Goal: Task Accomplishment & Management: Manage account settings

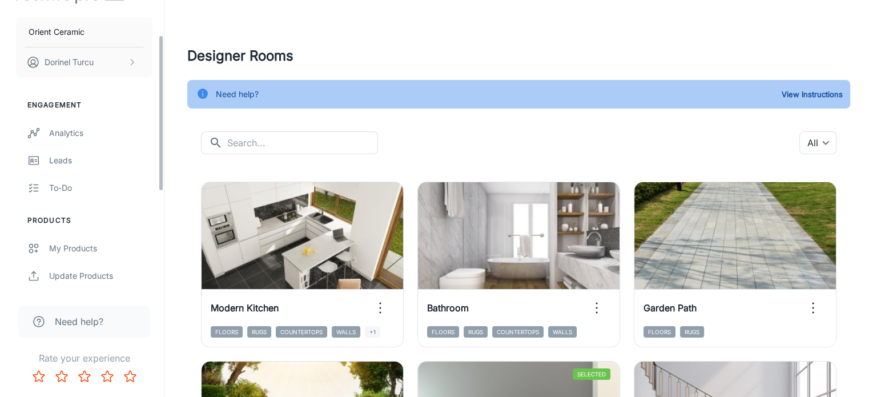
scroll to position [22, 0]
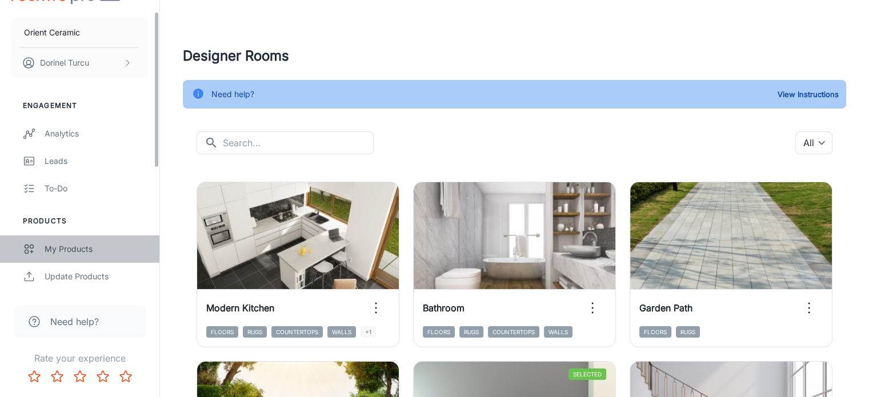
click at [81, 245] on div "My Products" at bounding box center [96, 249] width 103 height 13
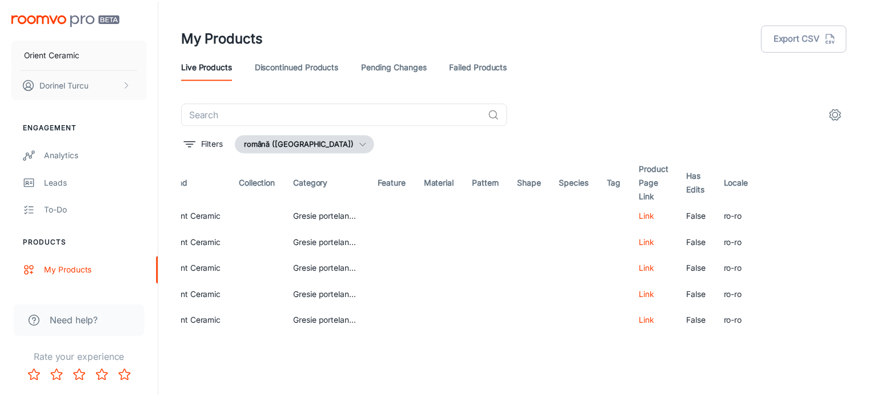
scroll to position [0, 509]
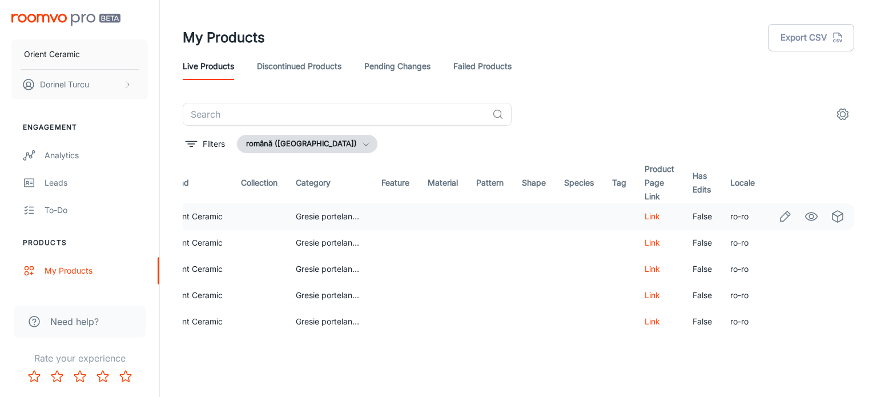
click at [500, 216] on td at bounding box center [490, 216] width 46 height 26
click at [781, 217] on icon "Edit" at bounding box center [786, 216] width 10 height 10
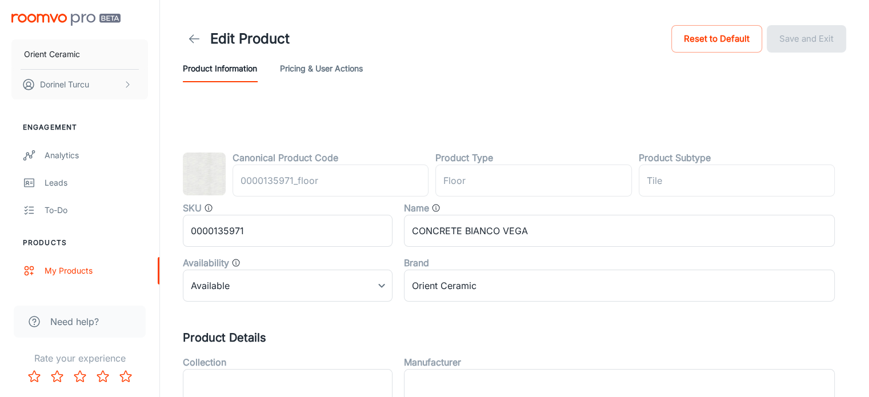
type input "podea"
type input "Gresie"
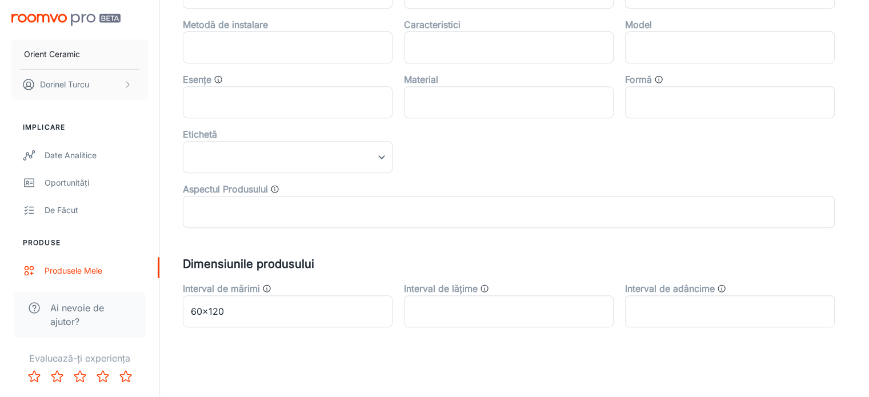
scroll to position [505, 0]
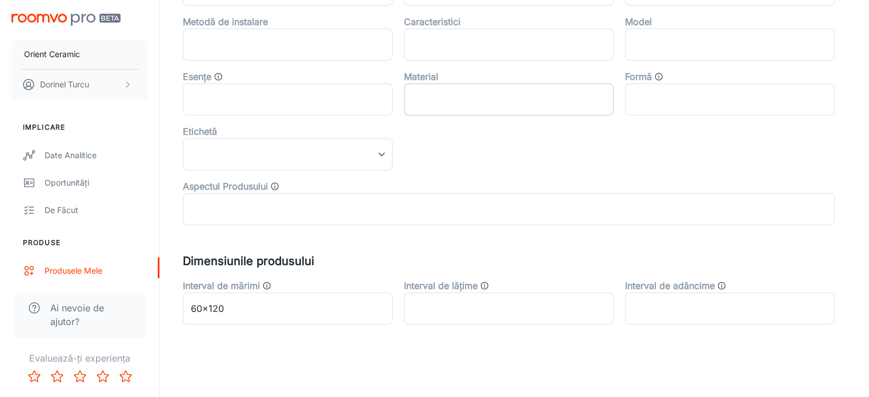
click at [479, 97] on input "text" at bounding box center [509, 99] width 210 height 32
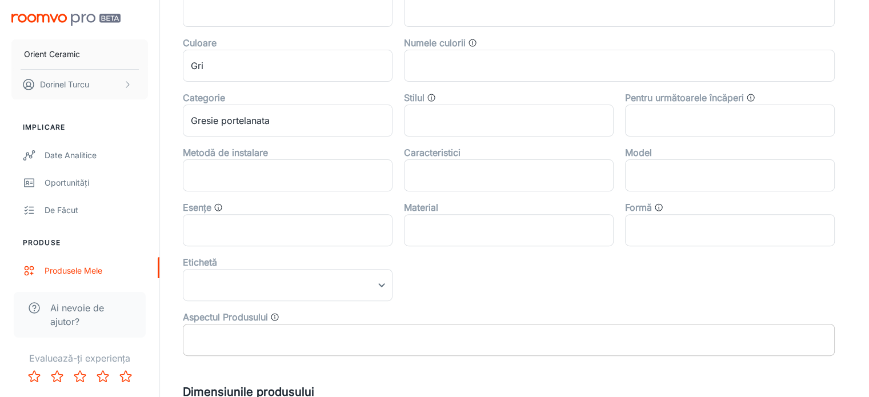
scroll to position [448, 0]
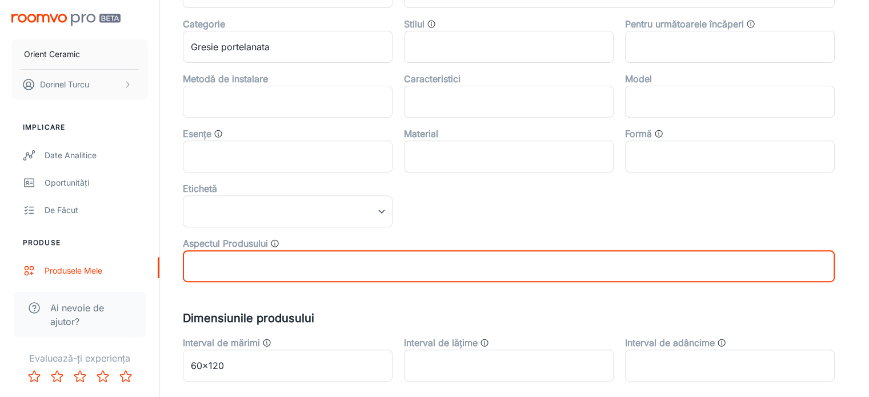
click at [304, 279] on input "text" at bounding box center [509, 266] width 652 height 32
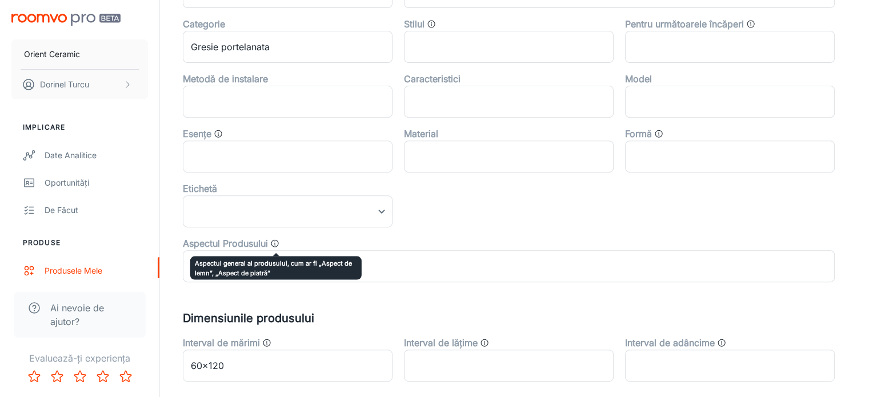
drag, startPoint x: 276, startPoint y: 244, endPoint x: 375, endPoint y: 239, distance: 98.9
click at [283, 244] on div "Aspectul Produsului" at bounding box center [509, 243] width 652 height 14
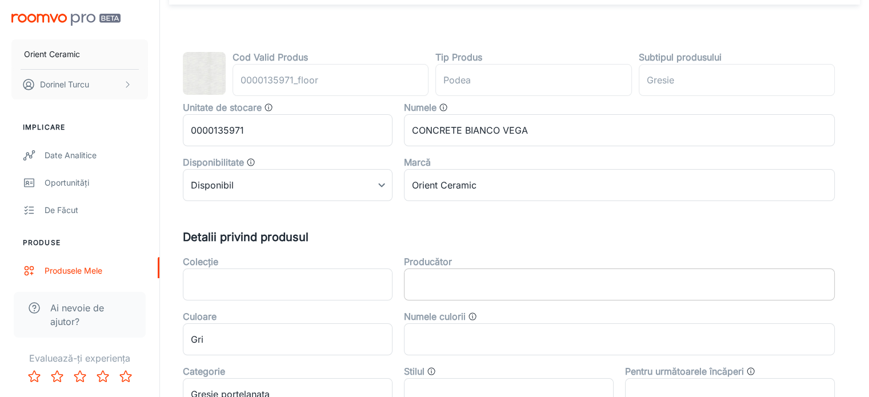
scroll to position [0, 0]
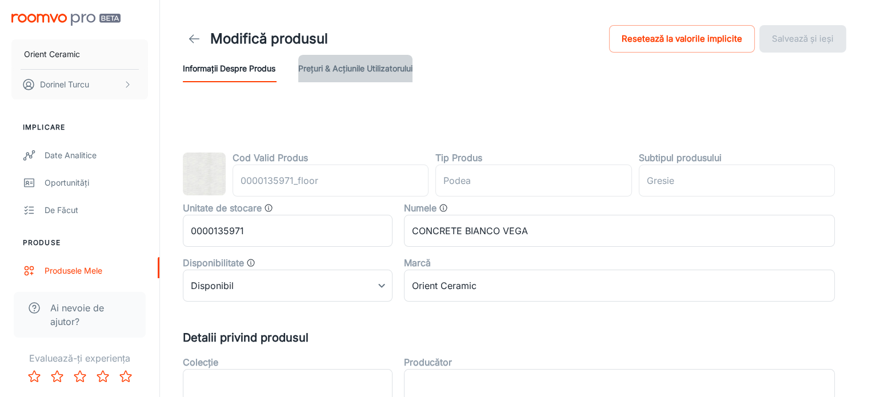
click at [363, 70] on button "Prețuri & Acțiunile utilizatorului" at bounding box center [355, 68] width 114 height 27
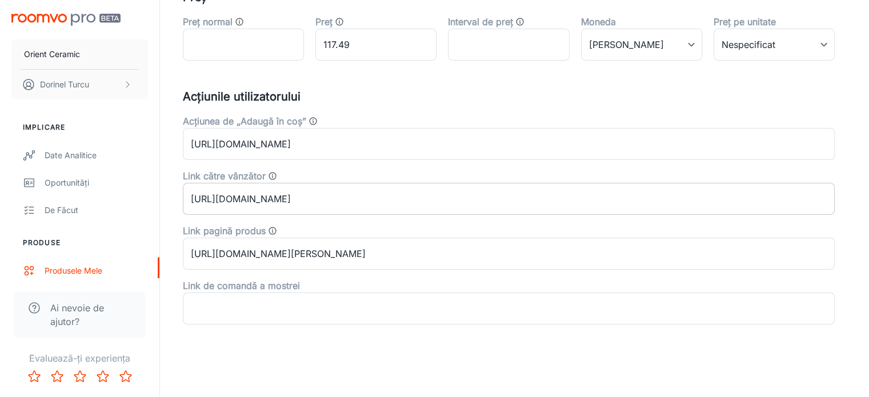
scroll to position [48, 0]
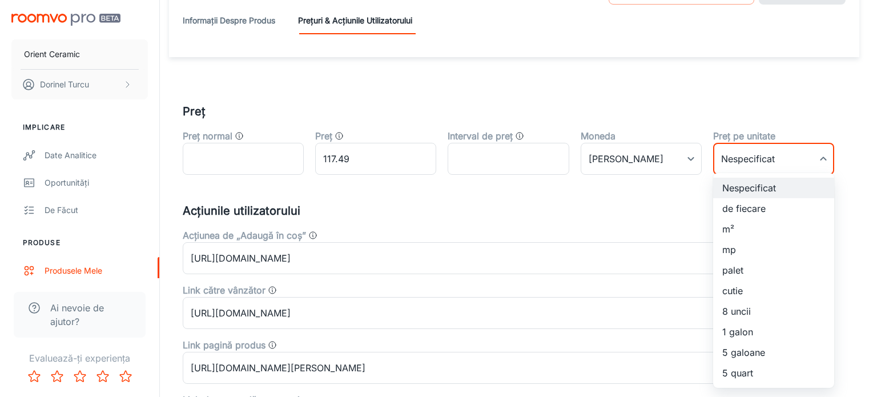
click at [740, 155] on body "Orient Ceramic [PERSON_NAME] Implicare Date analitice Oportunități De făcut Pro…" at bounding box center [438, 150] width 877 height 397
click at [740, 155] on div at bounding box center [438, 198] width 877 height 397
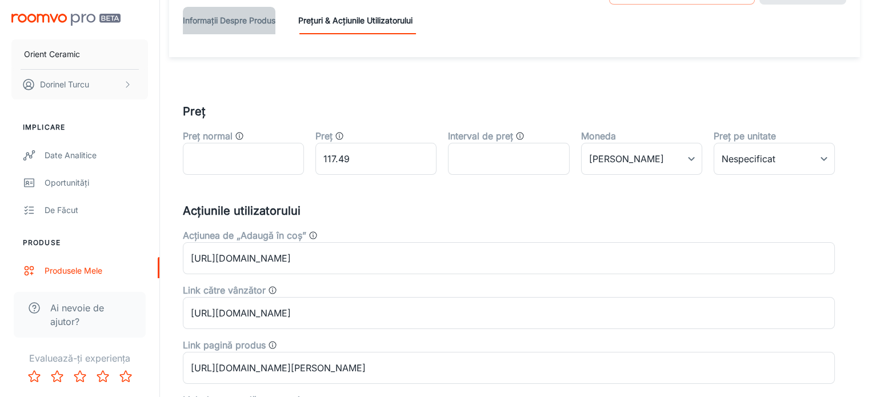
click at [253, 19] on button "Informații despre produs" at bounding box center [229, 20] width 93 height 27
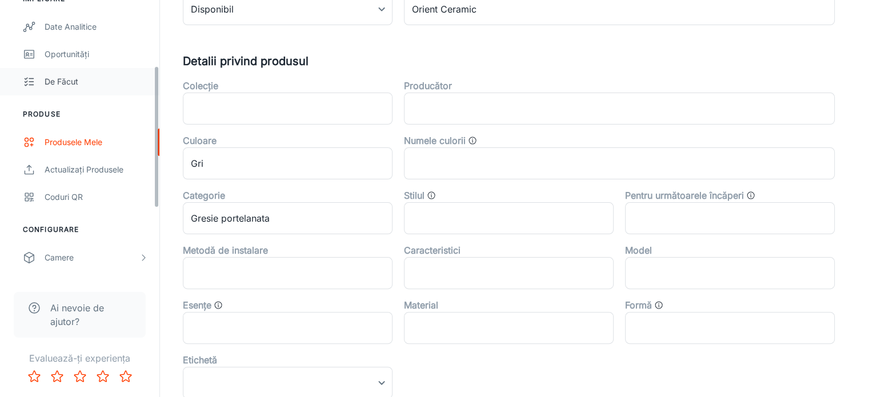
scroll to position [57, 0]
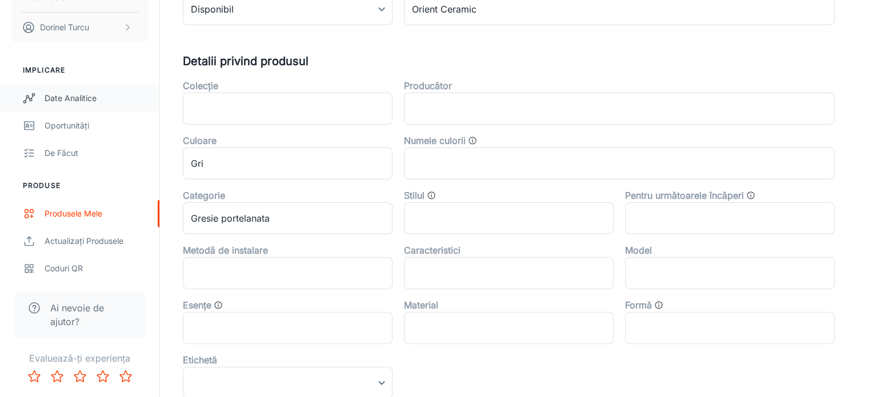
click at [76, 103] on div "Date analitice" at bounding box center [96, 98] width 103 height 13
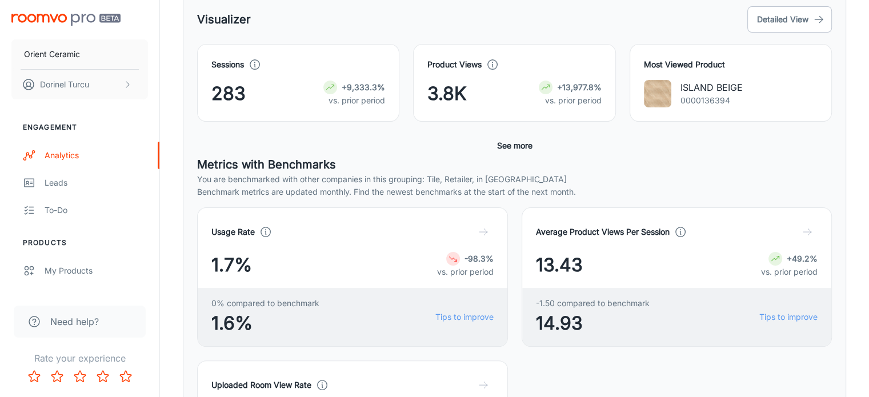
scroll to position [242, 0]
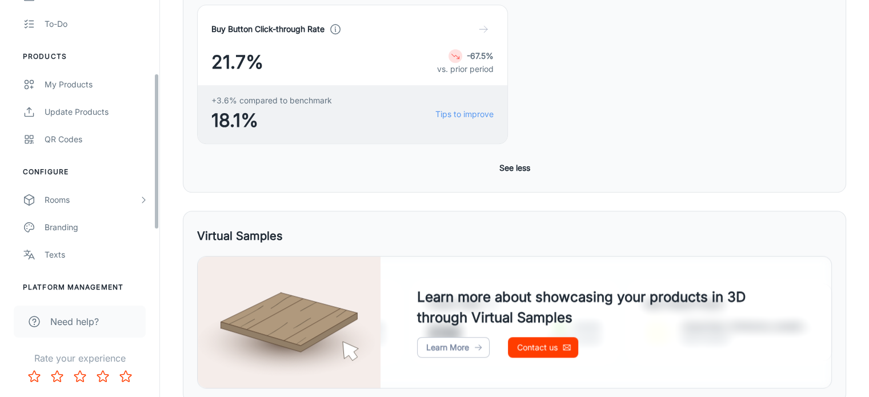
scroll to position [136, 0]
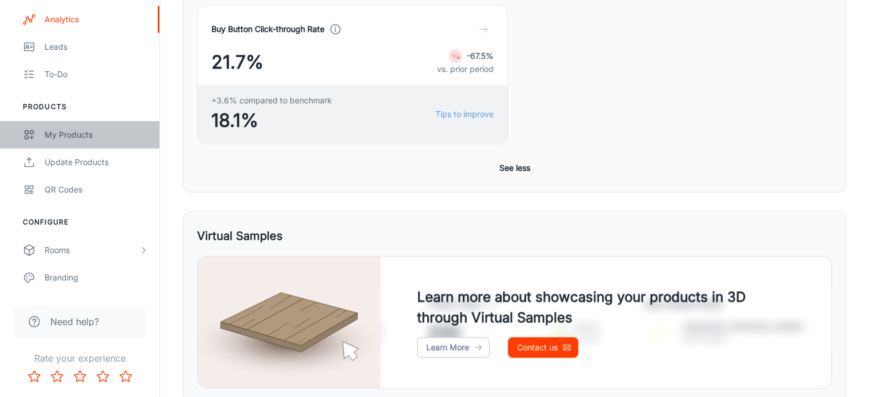
click at [98, 131] on div "My Products" at bounding box center [96, 134] width 103 height 13
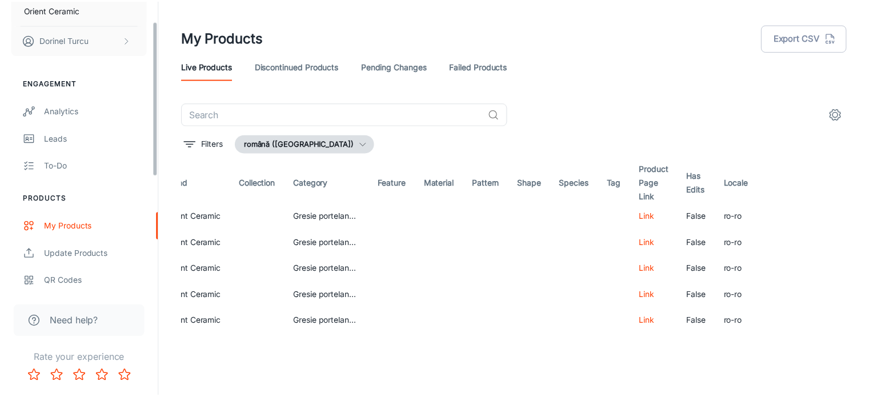
scroll to position [57, 0]
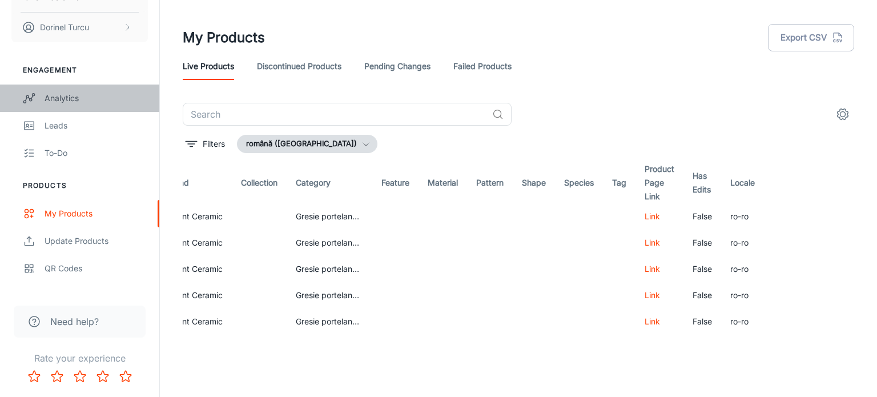
click at [79, 98] on div "Analytics" at bounding box center [96, 98] width 103 height 13
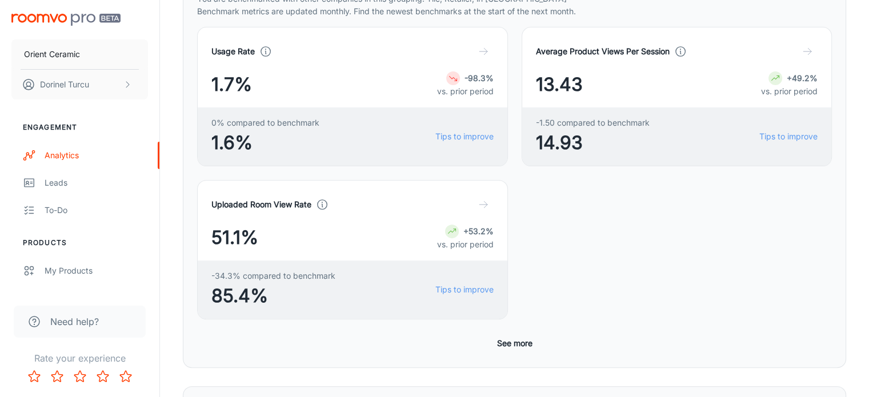
scroll to position [324, 0]
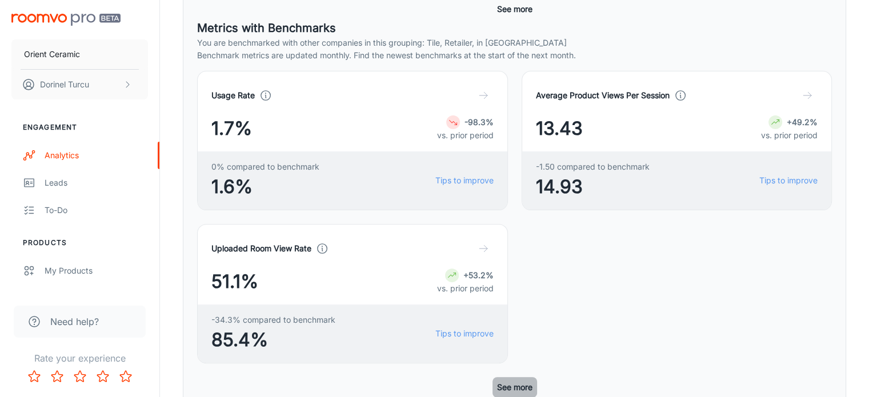
click at [525, 377] on button "See more" at bounding box center [514, 387] width 45 height 21
click at [498, 377] on button "See more" at bounding box center [514, 387] width 45 height 21
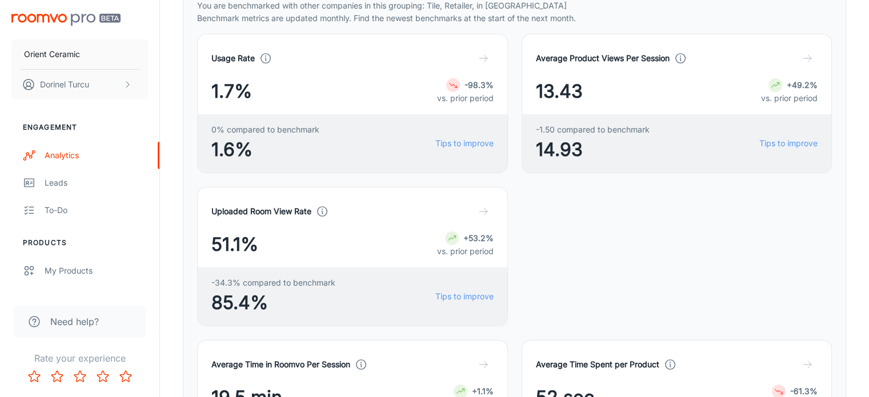
scroll to position [381, 0]
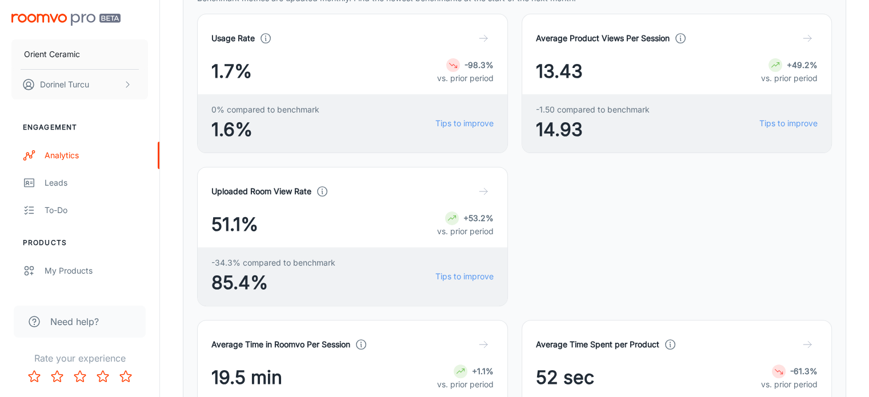
click at [801, 339] on icon "button" at bounding box center [806, 344] width 11 height 11
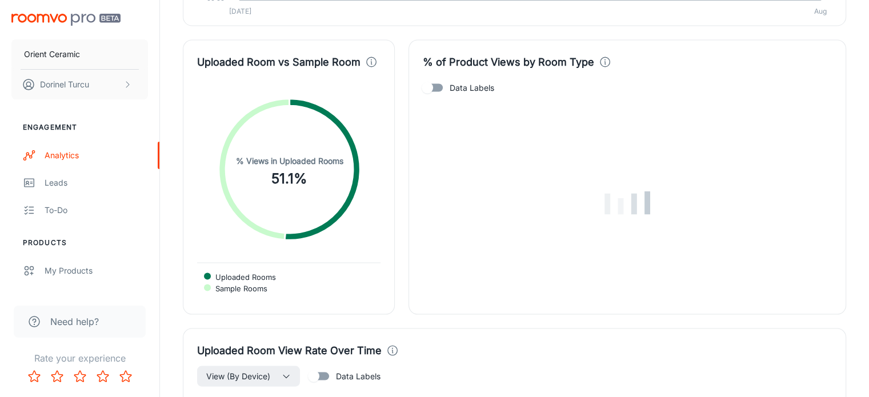
scroll to position [2387, 0]
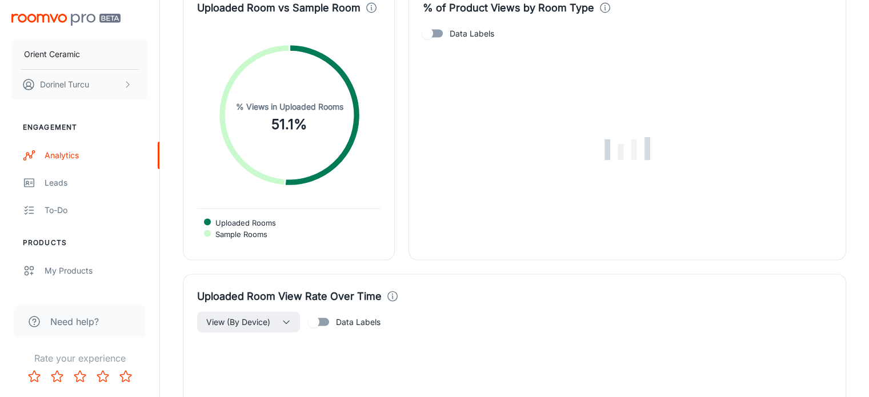
click at [606, 288] on div "Uploaded Room View Rate Over Time" at bounding box center [514, 296] width 634 height 16
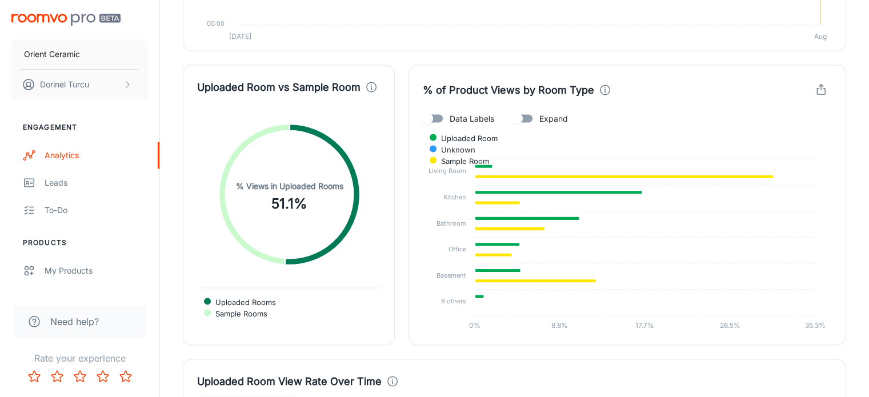
scroll to position [2215, 0]
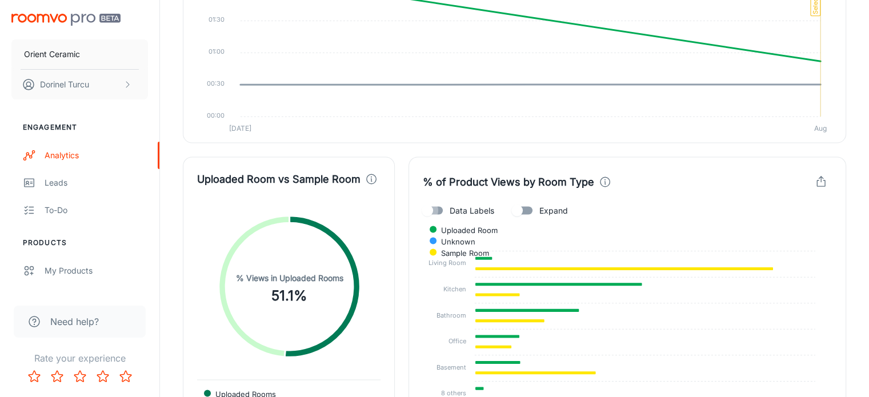
click at [439, 200] on input "Data Labels" at bounding box center [427, 211] width 65 height 22
click at [439, 200] on input "Data Labels" at bounding box center [438, 211] width 65 height 22
click at [439, 200] on input "Data Labels" at bounding box center [427, 211] width 65 height 22
checkbox input "true"
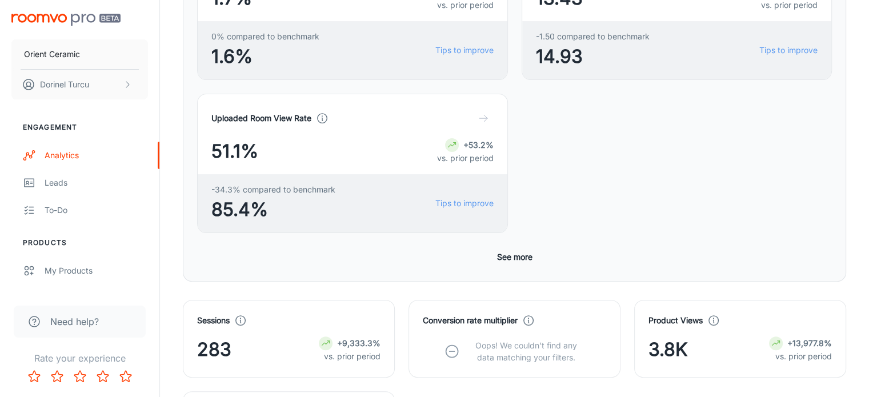
scroll to position [325, 0]
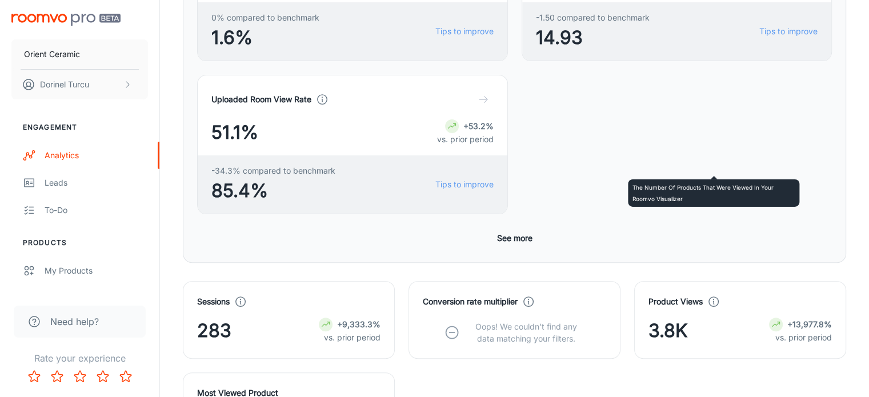
click at [717, 295] on icon at bounding box center [713, 301] width 13 height 13
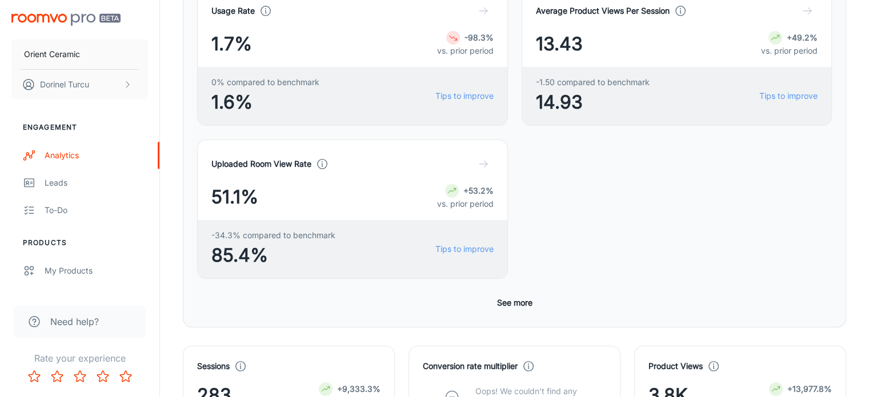
scroll to position [211, 0]
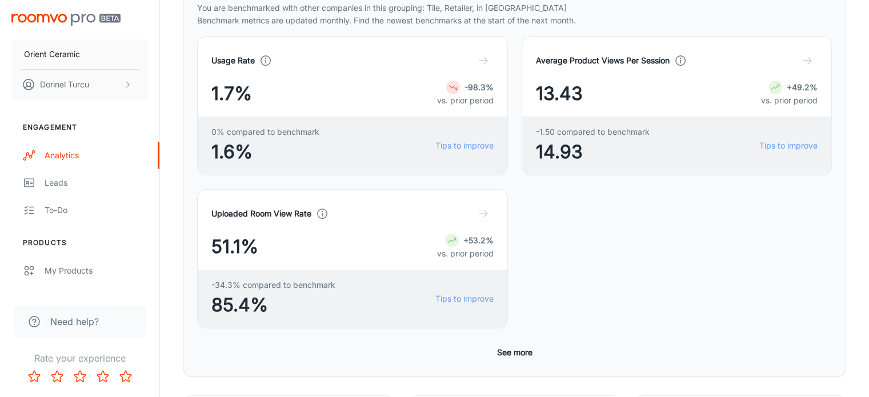
click at [509, 342] on button "See more" at bounding box center [514, 352] width 45 height 21
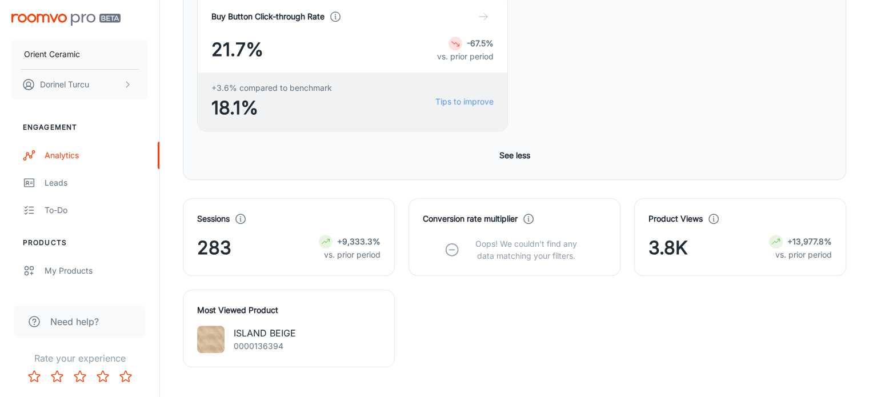
scroll to position [896, 0]
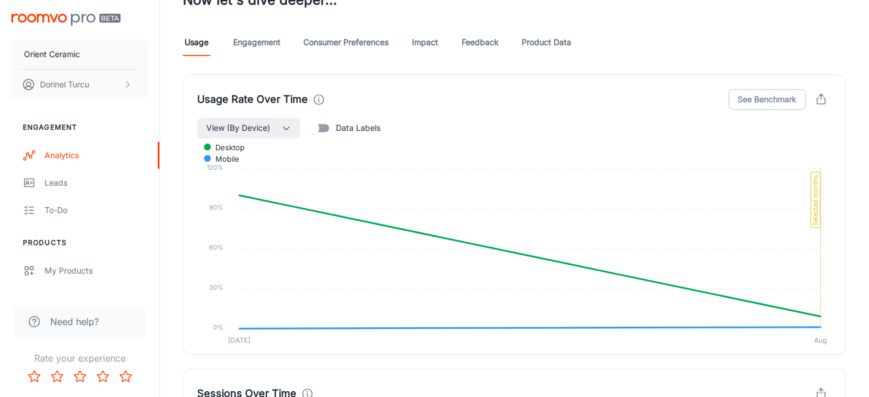
scroll to position [986, 0]
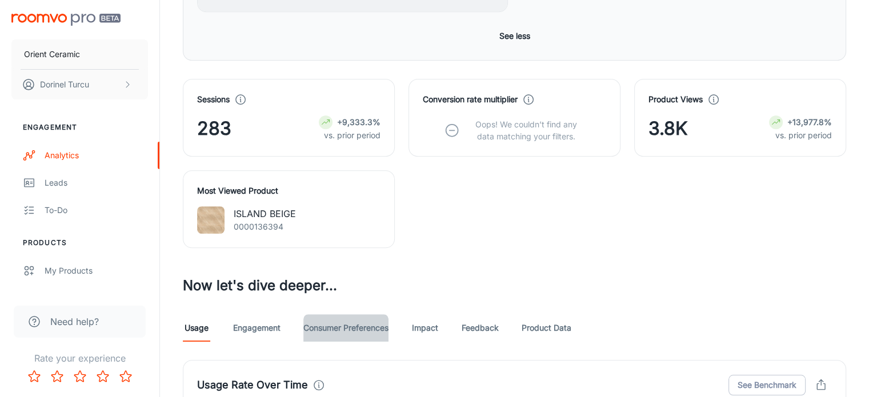
click at [367, 314] on link "Consumer Preferences" at bounding box center [345, 327] width 85 height 27
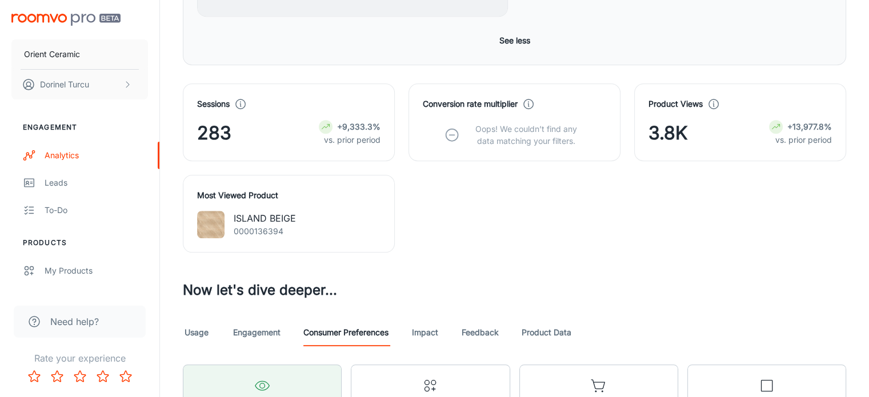
scroll to position [979, 0]
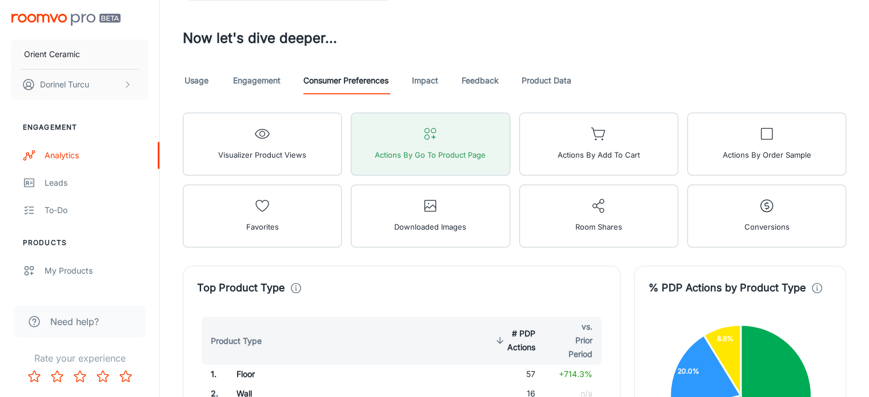
scroll to position [1005, 0]
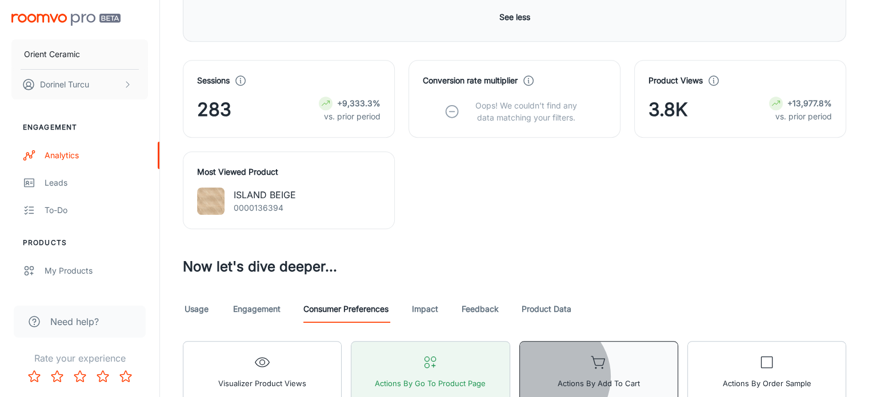
click at [557, 376] on span "Actions by Add to Cart" at bounding box center [598, 383] width 82 height 15
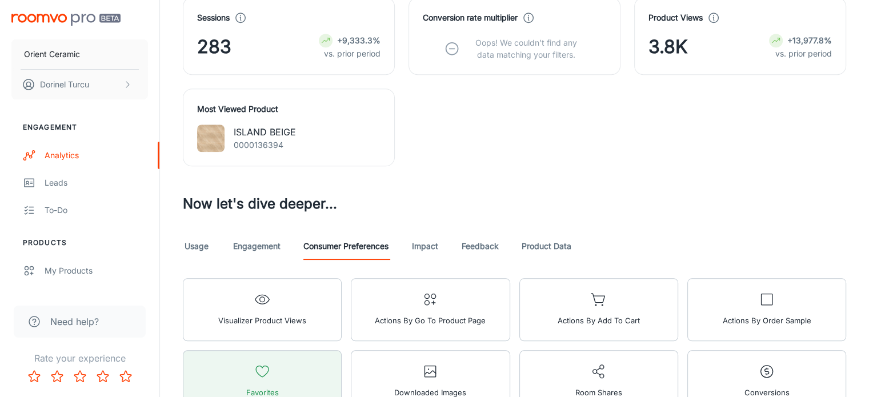
scroll to position [1062, 0]
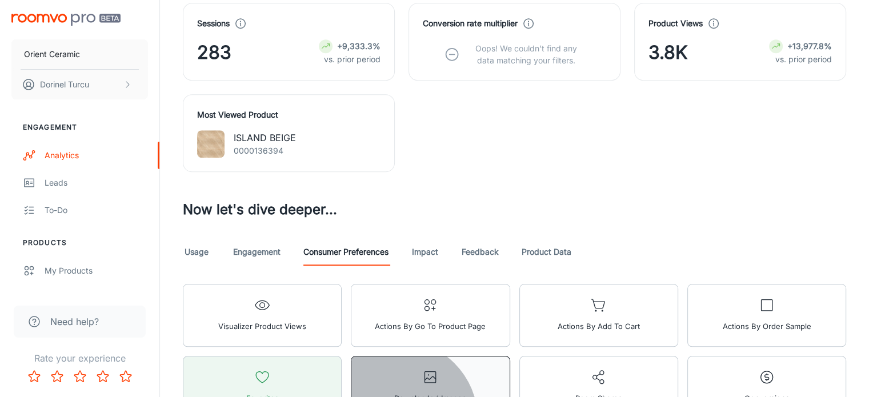
click at [466, 391] on span "Downloaded Images" at bounding box center [430, 398] width 72 height 15
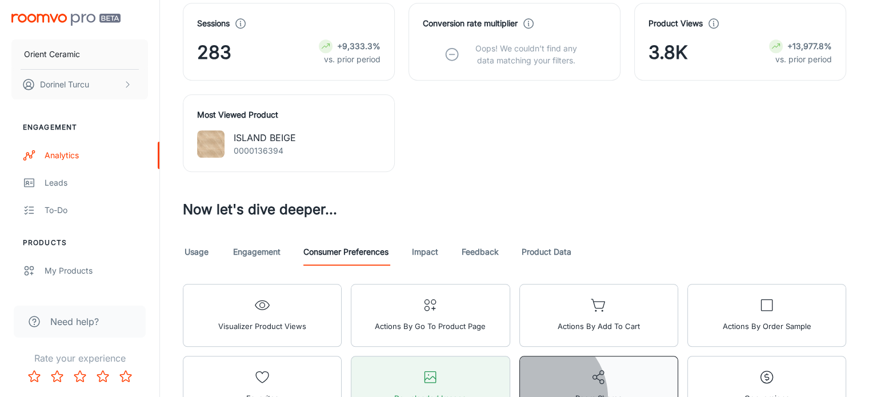
click at [622, 391] on span "Room Shares" at bounding box center [598, 398] width 47 height 15
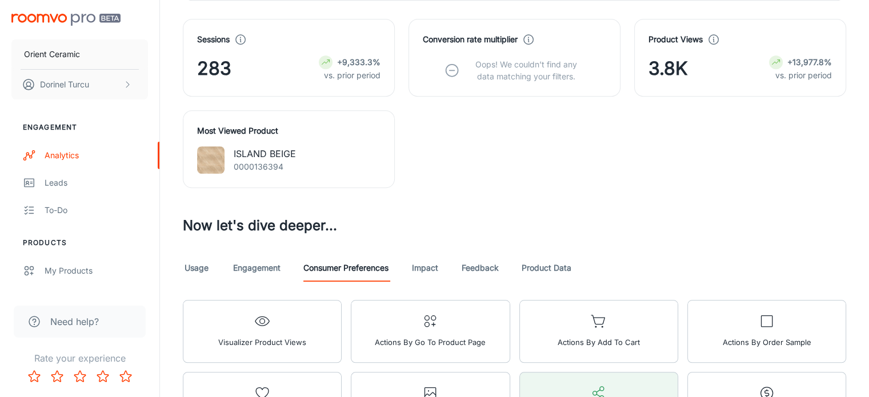
scroll to position [951, 0]
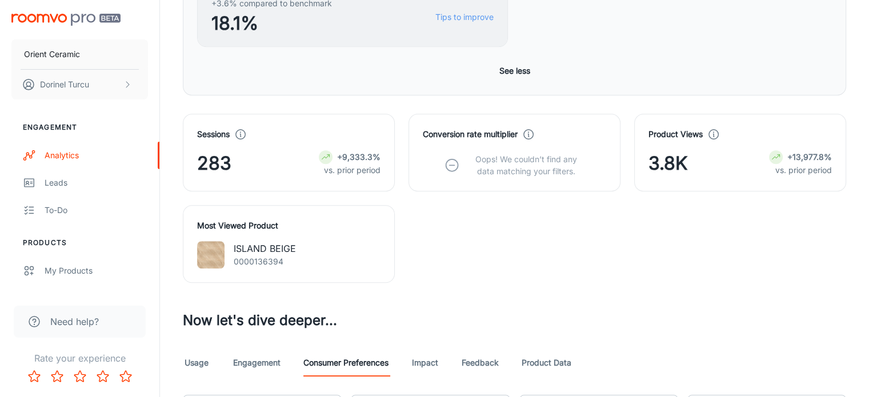
click at [423, 349] on link "Impact" at bounding box center [424, 362] width 27 height 27
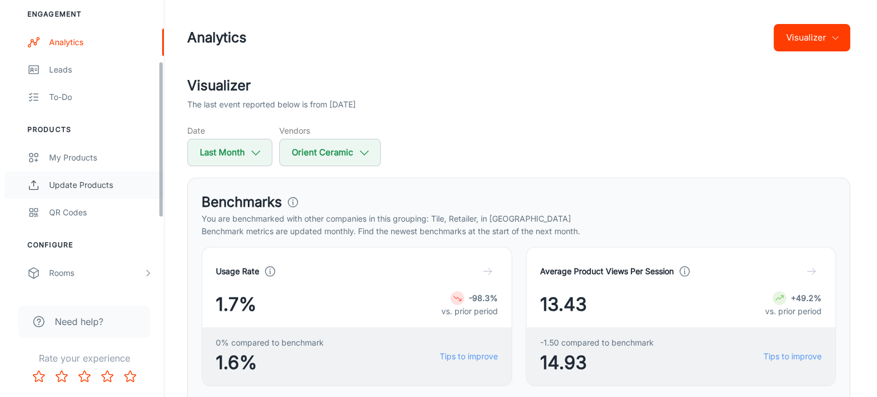
scroll to position [114, 0]
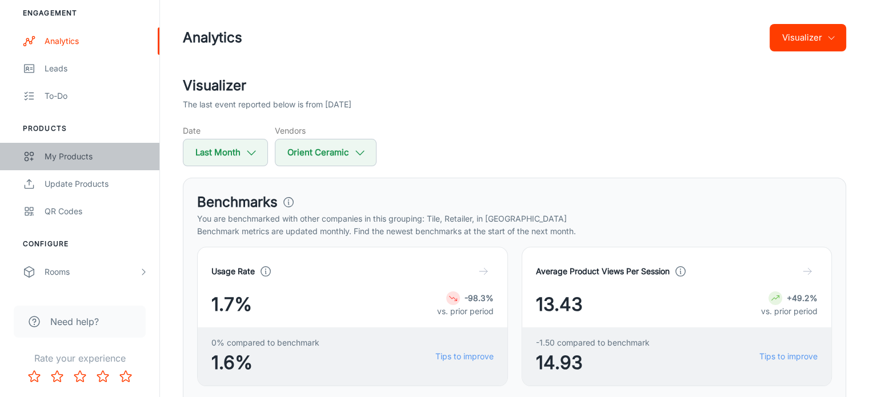
click at [85, 159] on div "My Products" at bounding box center [96, 156] width 103 height 13
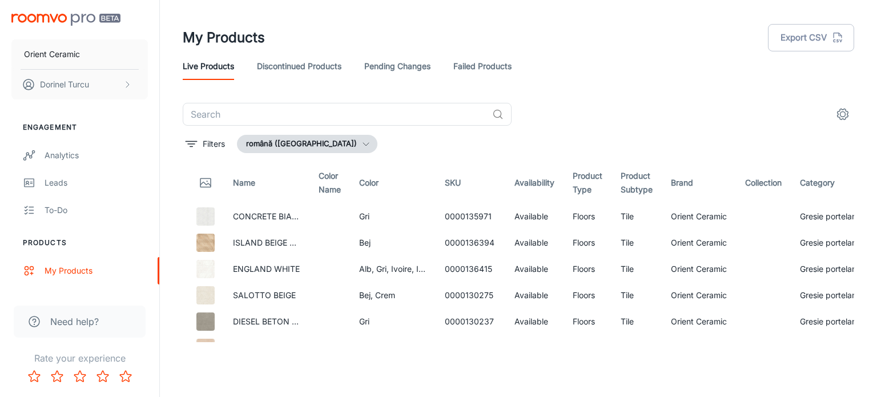
click at [849, 127] on div "​ Filters română ([GEOGRAPHIC_DATA]) Name Color Name Color SKU Availability Pro…" at bounding box center [519, 222] width 672 height 239
click at [843, 112] on circle "settings" at bounding box center [843, 114] width 5 height 5
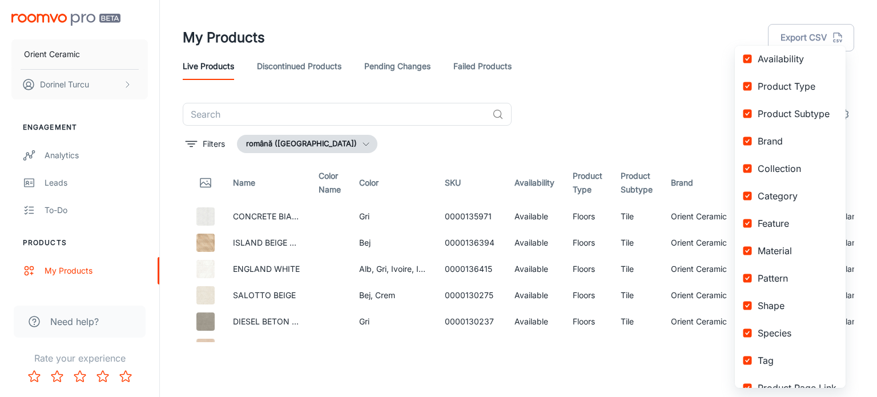
scroll to position [233, 0]
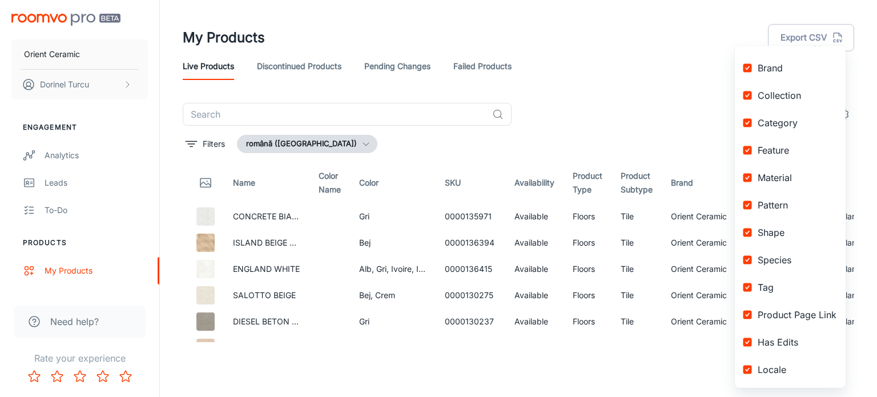
click at [633, 92] on div at bounding box center [438, 198] width 877 height 397
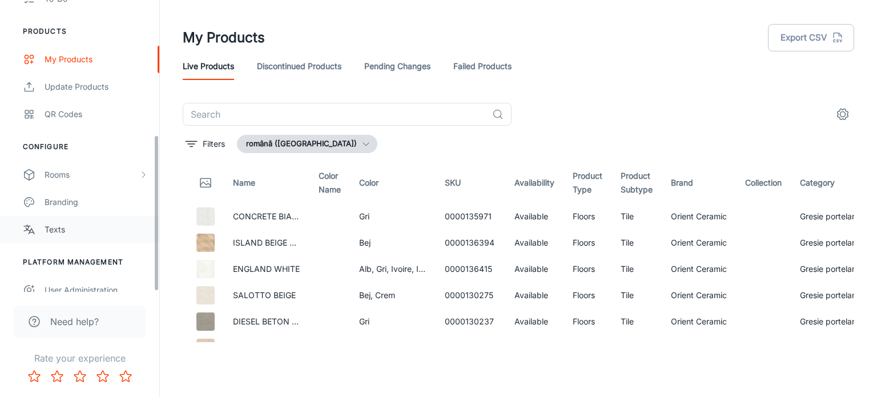
scroll to position [250, 0]
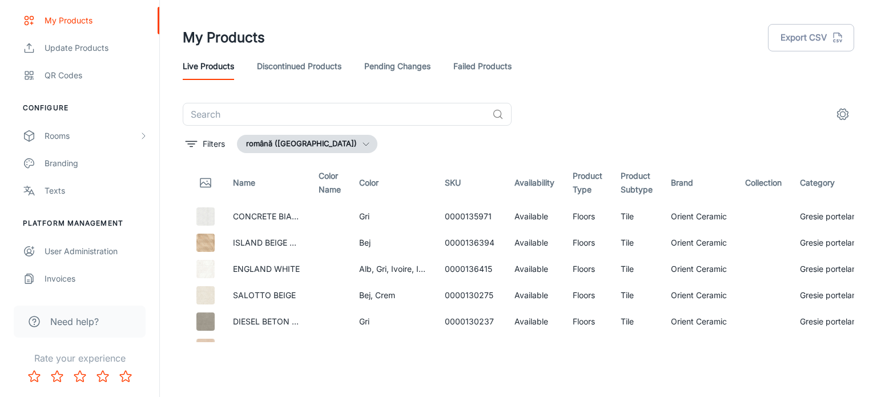
drag, startPoint x: 213, startPoint y: 357, endPoint x: 195, endPoint y: 363, distance: 19.1
click at [195, 363] on div "My Products Export CSV Live Products Discontinued Products Pending Changes Fail…" at bounding box center [518, 194] width 717 height 388
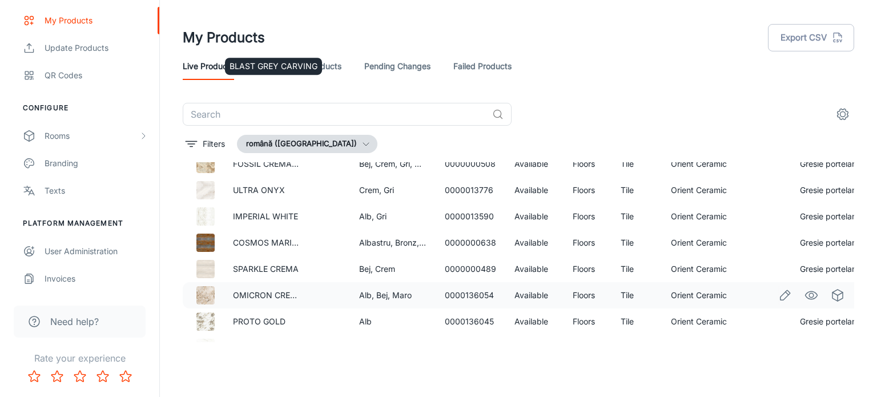
scroll to position [514, 0]
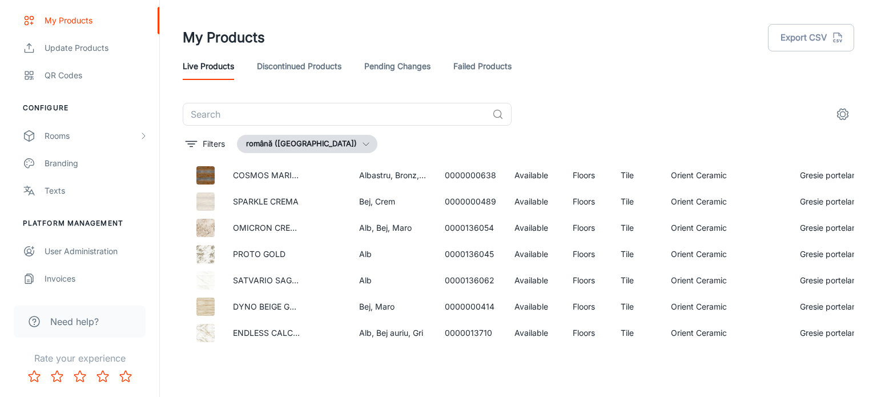
drag, startPoint x: 557, startPoint y: 97, endPoint x: 549, endPoint y: 87, distance: 12.5
click at [549, 87] on header "My Products Export CSV Live Products Discontinued Products Pending Changes Fail…" at bounding box center [518, 51] width 699 height 103
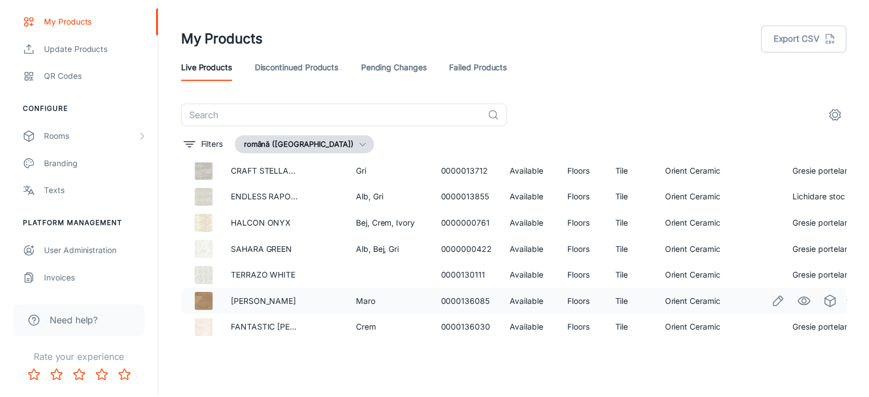
scroll to position [1551, 0]
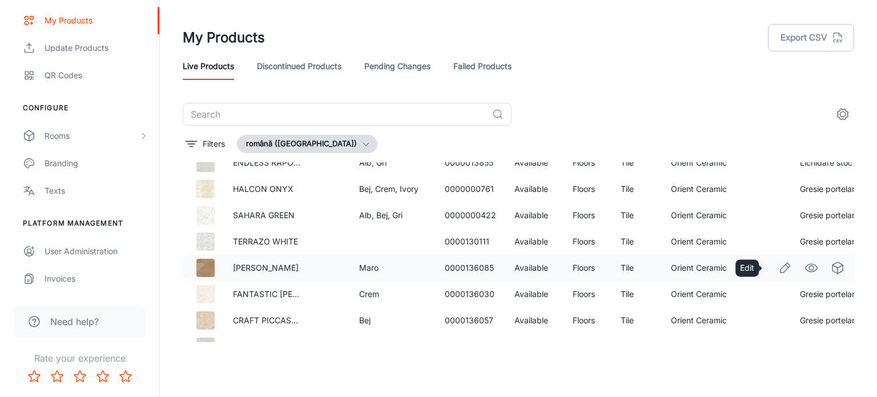
click at [778, 267] on icon "Edit" at bounding box center [785, 268] width 14 height 14
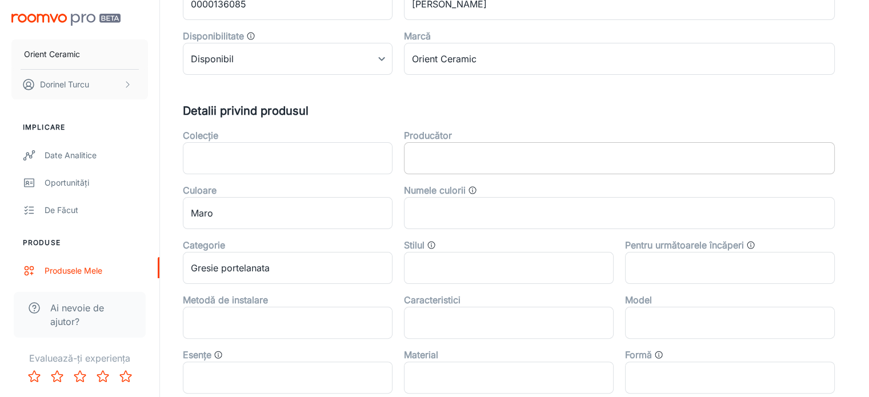
scroll to position [286, 0]
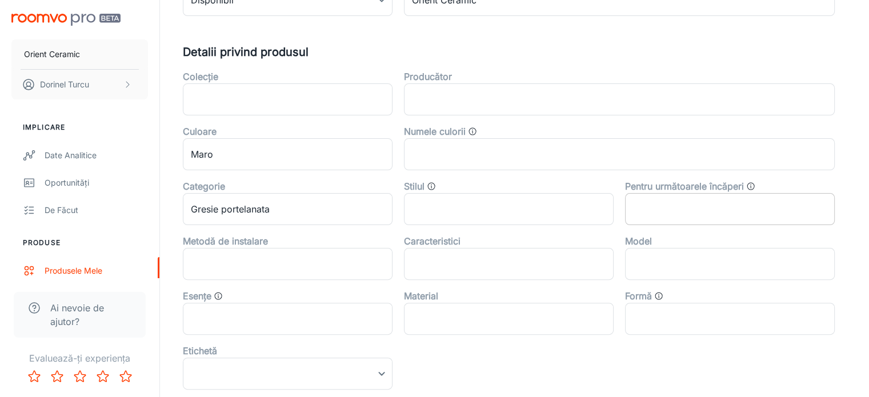
click at [670, 206] on input "text" at bounding box center [730, 209] width 210 height 32
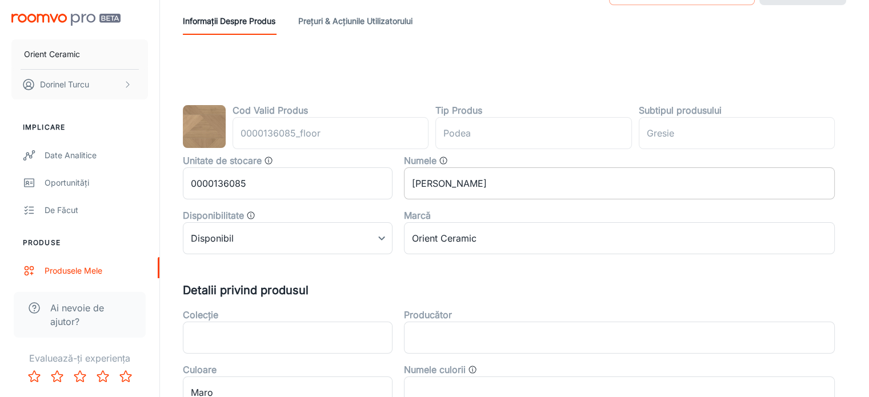
scroll to position [0, 0]
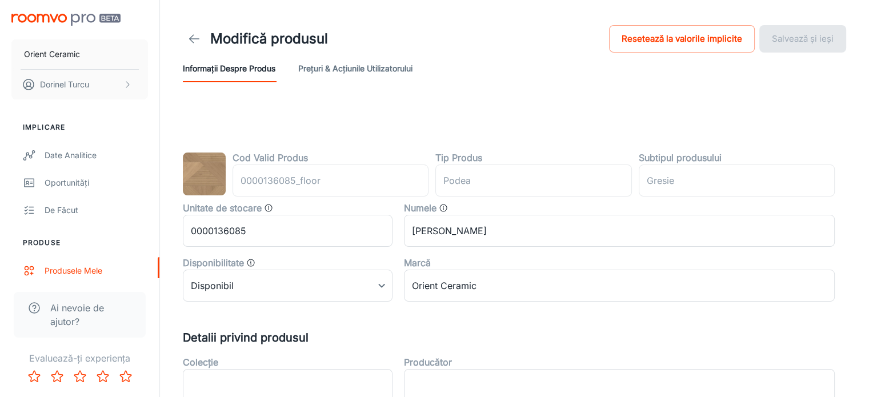
click at [402, 65] on button "Prețuri & Acțiunile utilizatorului" at bounding box center [355, 68] width 114 height 27
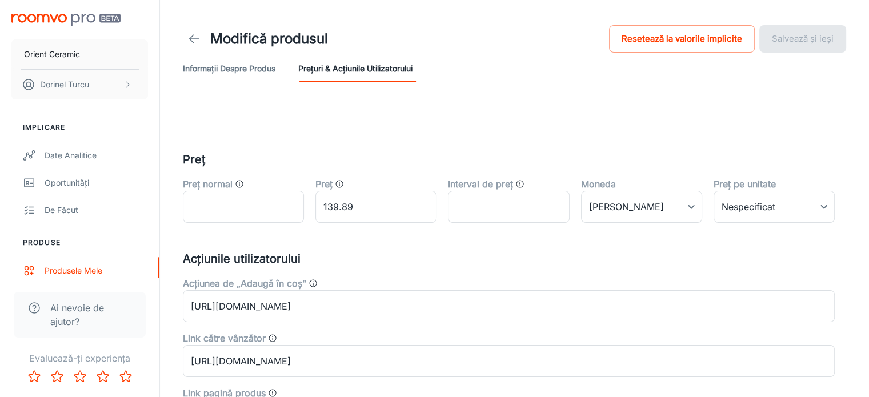
click at [230, 67] on button "Informații despre produs" at bounding box center [229, 68] width 93 height 27
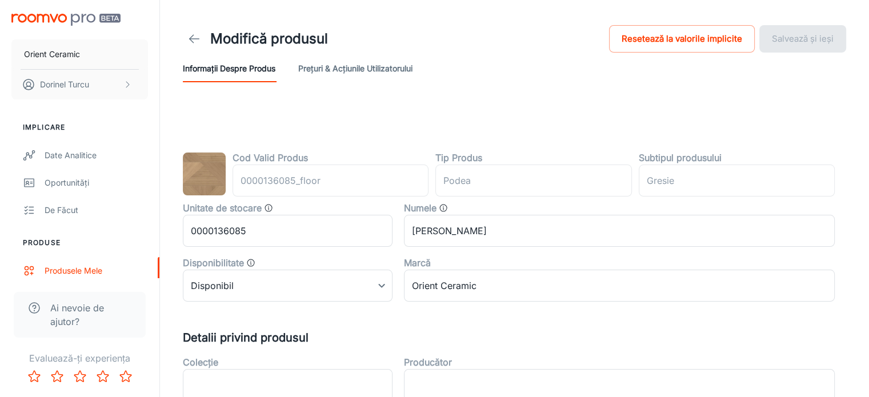
click at [189, 39] on icon at bounding box center [194, 39] width 14 height 14
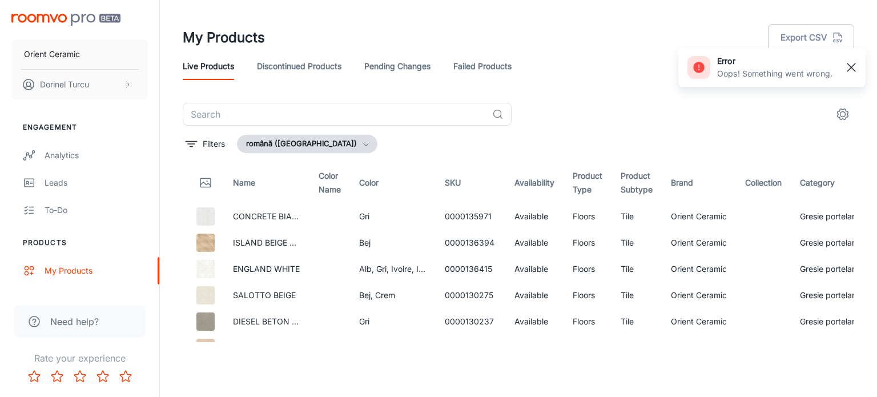
click at [849, 67] on rect "button" at bounding box center [852, 68] width 14 height 14
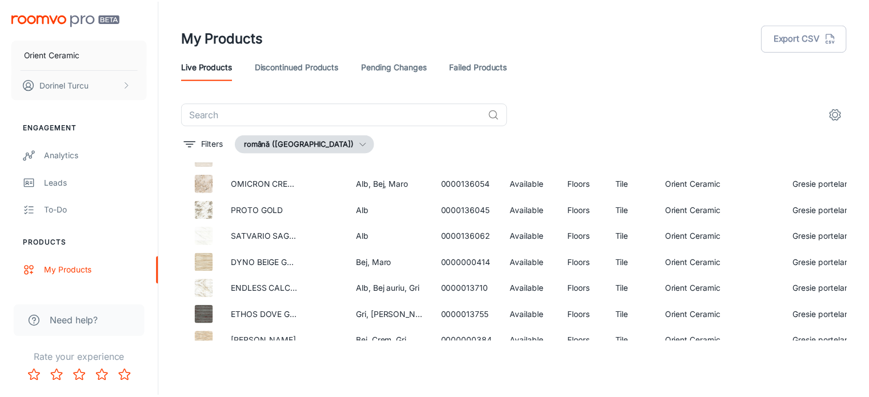
scroll to position [400, 0]
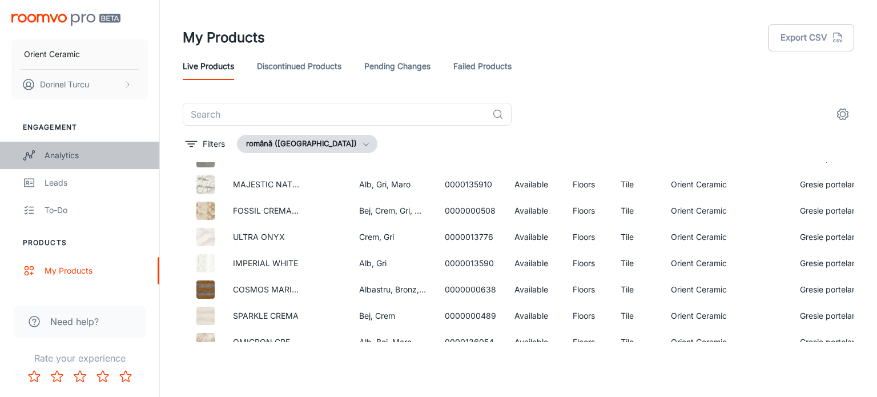
click at [78, 155] on div "Analytics" at bounding box center [96, 155] width 103 height 13
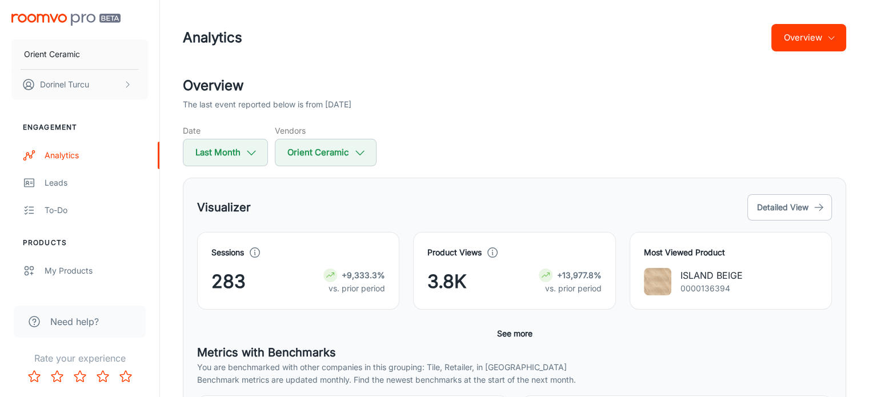
click at [452, 118] on div "Overview The last event reported below is from [DATE] Date Last Month Vendors O…" at bounding box center [514, 120] width 663 height 91
click at [364, 157] on icon "button" at bounding box center [360, 152] width 13 height 13
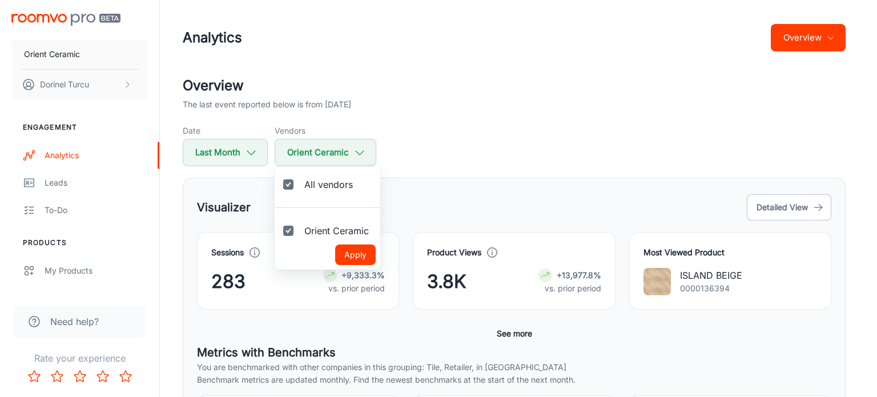
click at [443, 95] on div at bounding box center [438, 198] width 877 height 397
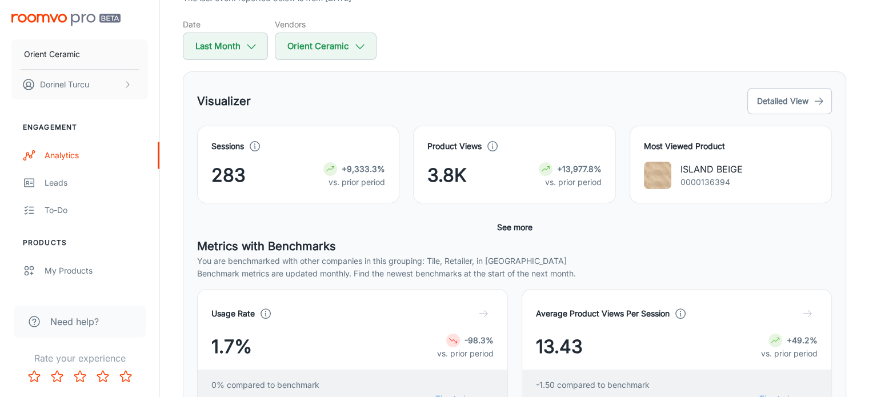
scroll to position [114, 0]
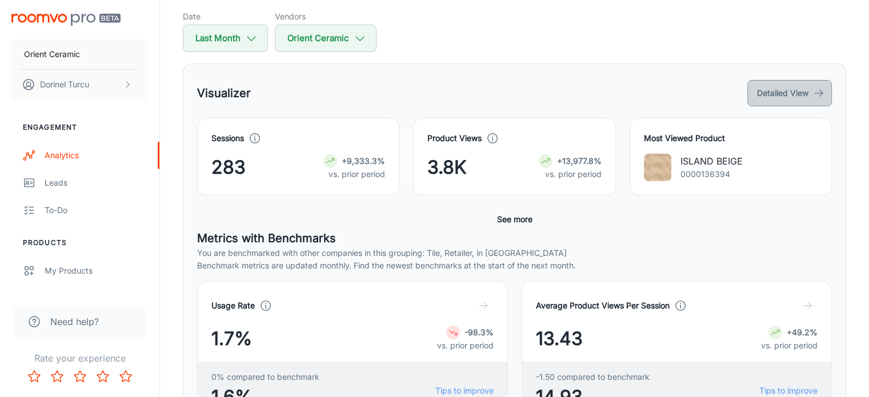
click at [808, 91] on button "Detailed View" at bounding box center [789, 93] width 85 height 26
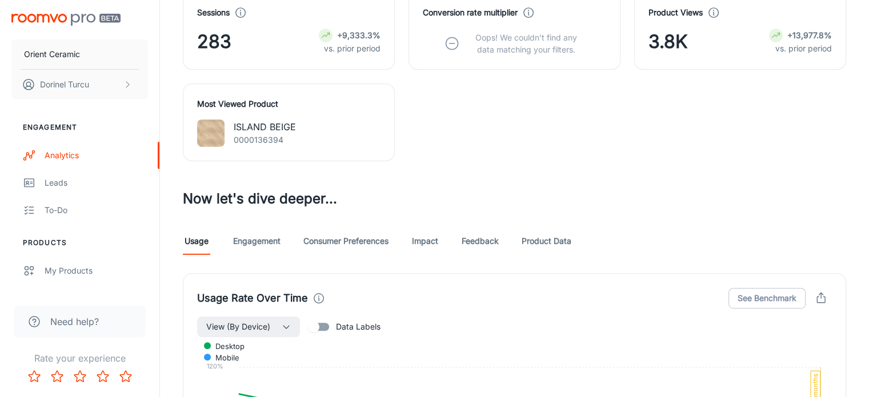
scroll to position [594, 0]
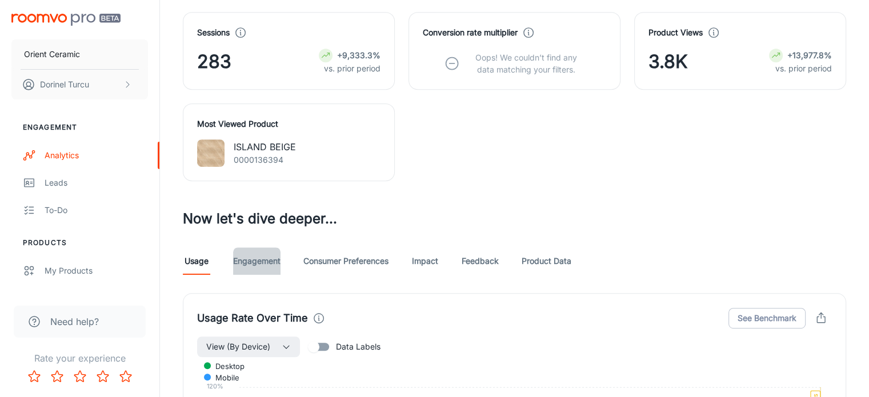
click at [249, 247] on link "Engagement" at bounding box center [256, 260] width 47 height 27
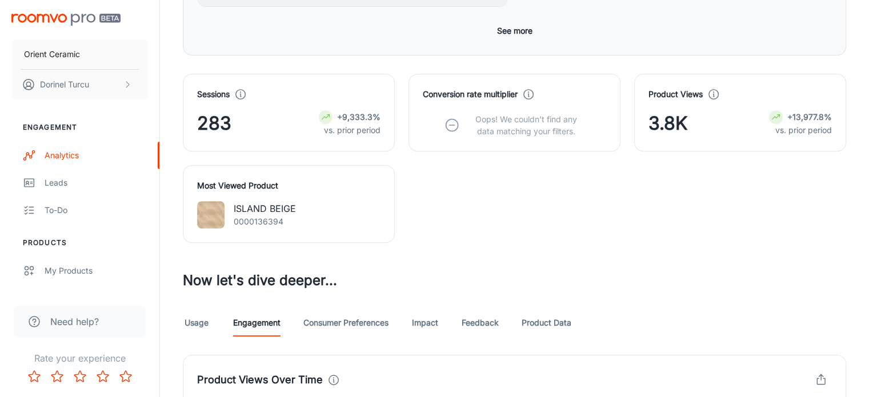
scroll to position [514, 0]
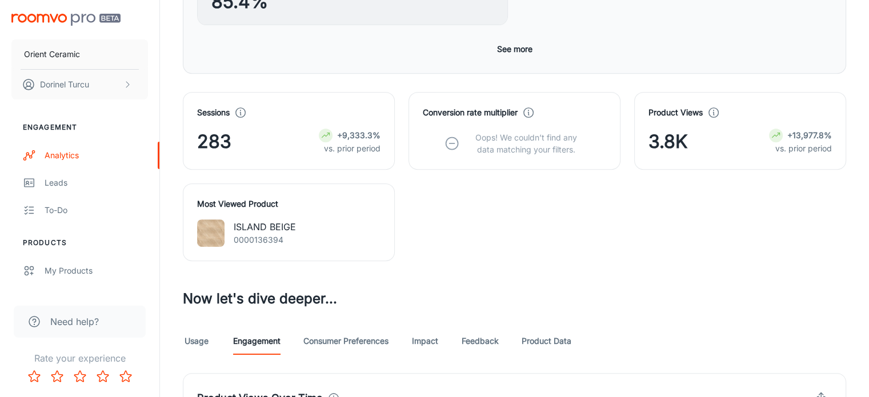
click at [562, 327] on link "Product Data" at bounding box center [546, 340] width 50 height 27
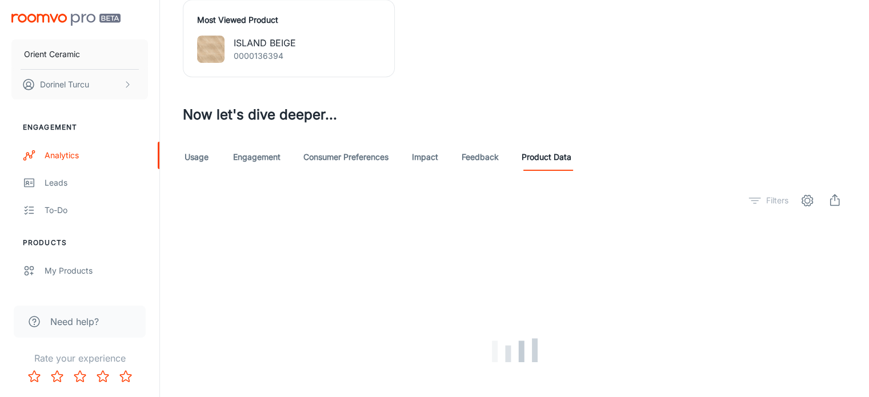
click at [646, 189] on div "Filters" at bounding box center [514, 200] width 663 height 23
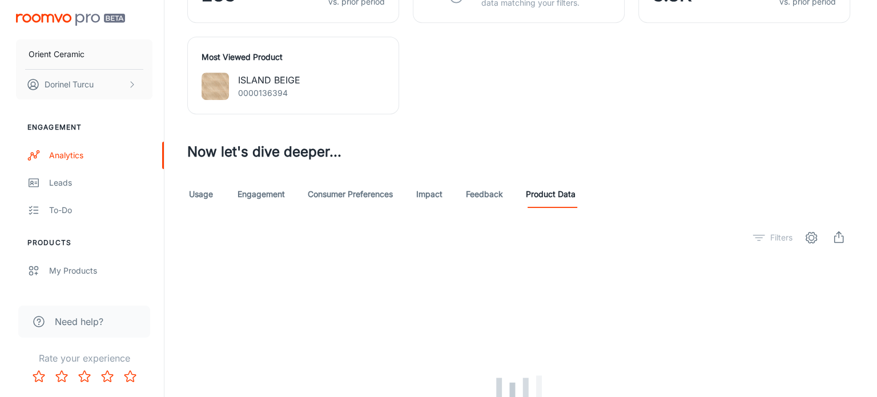
scroll to position [641, 0]
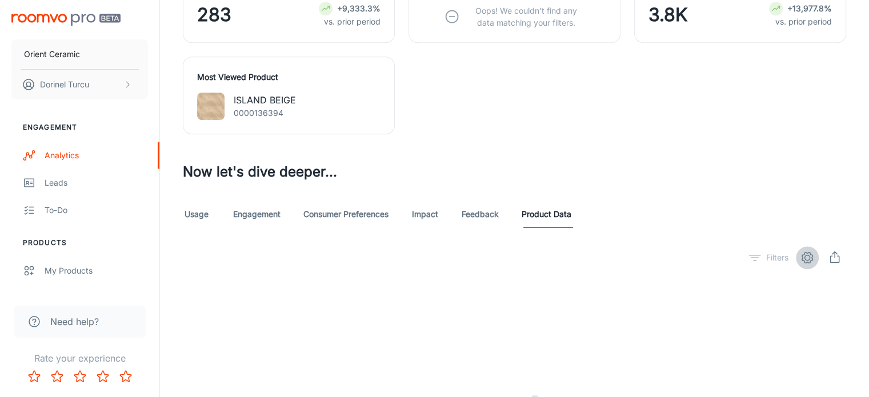
click at [801, 251] on icon "settings" at bounding box center [807, 258] width 14 height 14
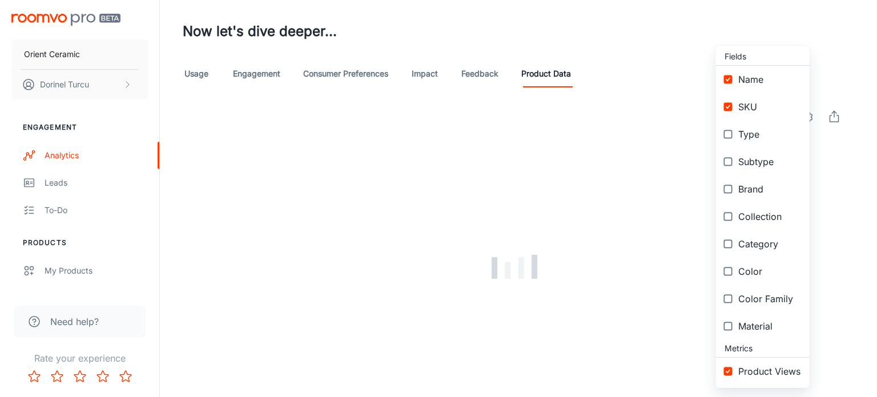
scroll to position [0, 0]
click at [770, 194] on span "Brand" at bounding box center [769, 191] width 62 height 14
checkbox input "true"
click at [768, 219] on span "Collection" at bounding box center [769, 219] width 62 height 14
checkbox input "true"
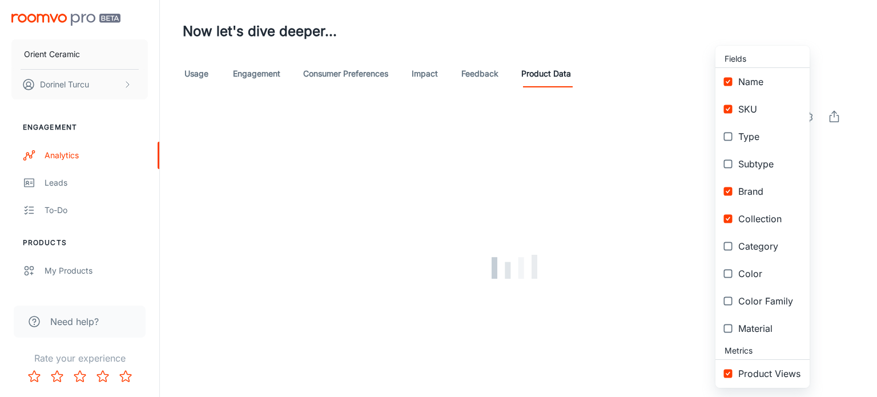
click at [770, 244] on span "Category" at bounding box center [769, 246] width 62 height 14
checkbox input "true"
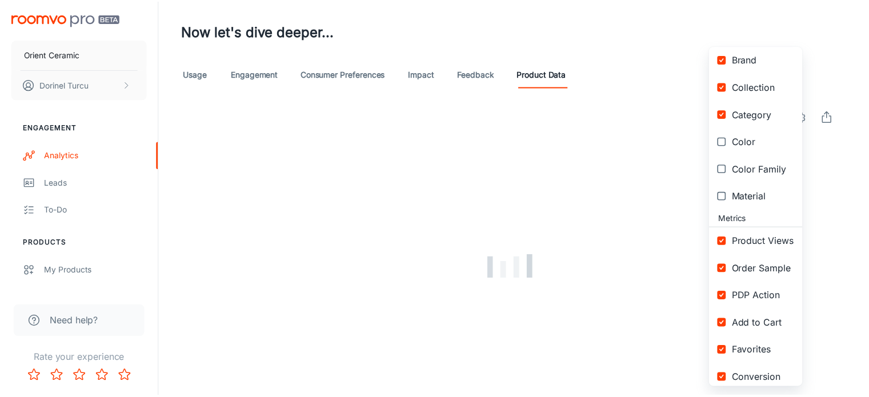
scroll to position [140, 0]
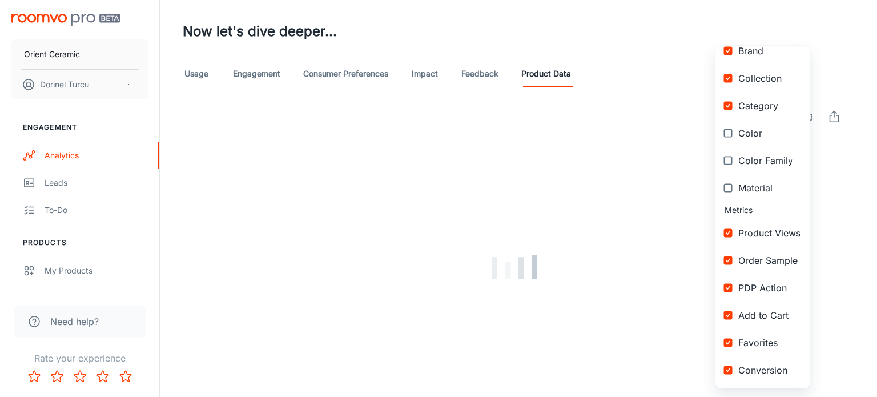
click at [835, 221] on div at bounding box center [438, 198] width 877 height 397
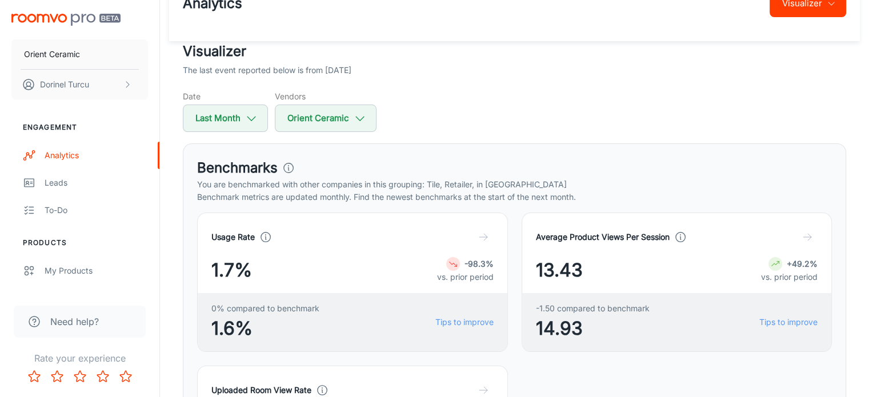
scroll to position [0, 0]
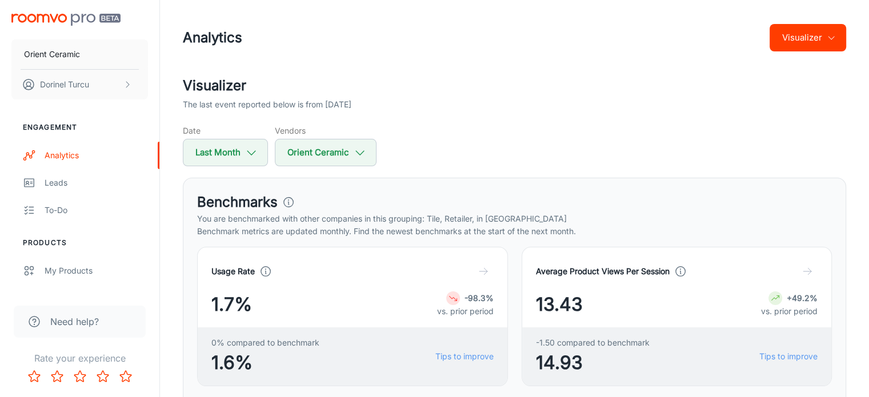
click at [587, 159] on div "Date Last Month Vendors Orient Ceramic" at bounding box center [514, 145] width 663 height 42
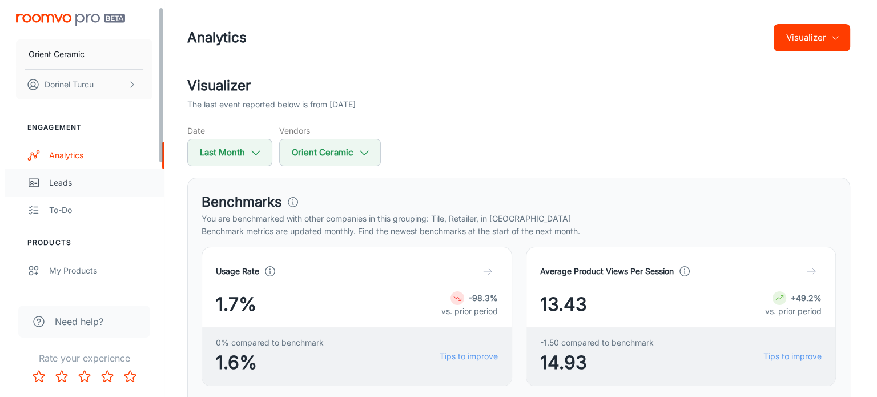
scroll to position [114, 0]
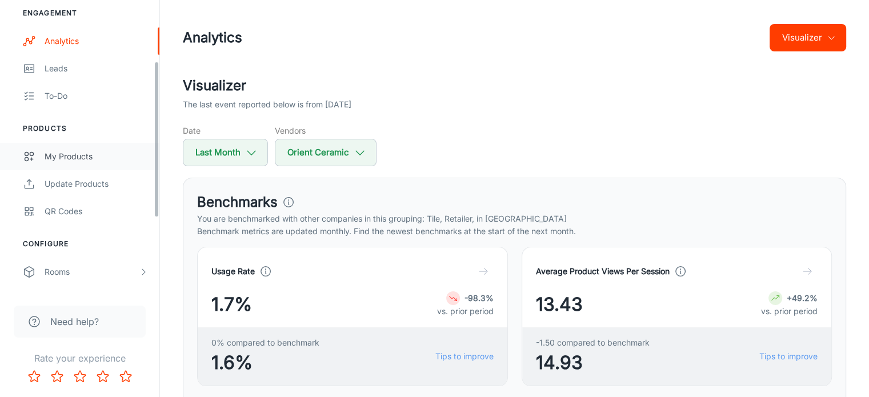
click at [96, 161] on div "My Products" at bounding box center [96, 156] width 103 height 13
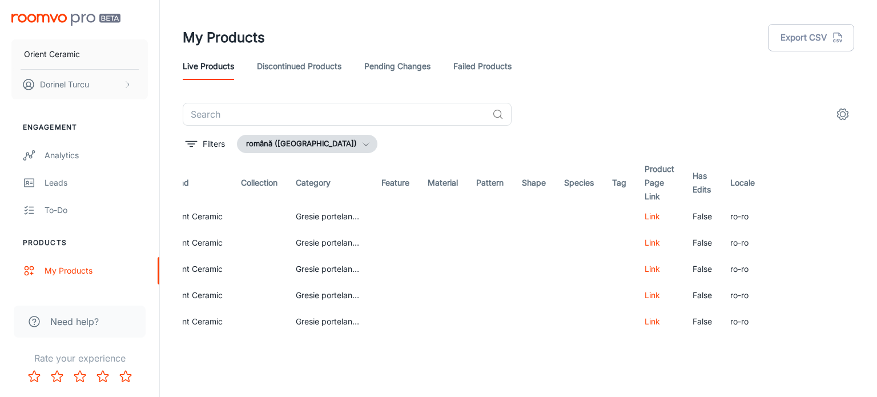
scroll to position [0, 515]
click at [868, 114] on div "My Products Export CSV Live Products Discontinued Products Pending Changes Fail…" at bounding box center [518, 194] width 717 height 388
click at [841, 114] on circle "settings" at bounding box center [843, 114] width 5 height 5
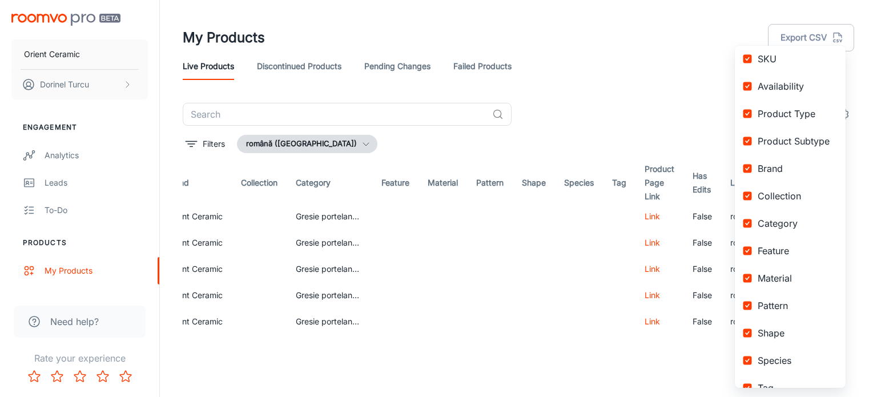
scroll to position [0, 0]
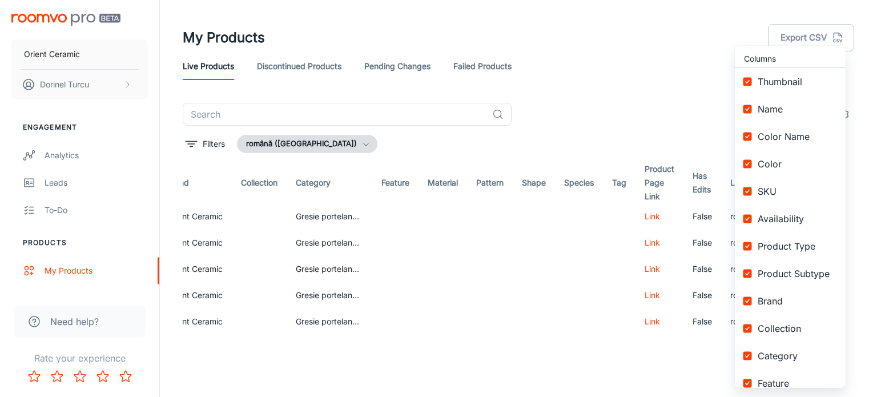
click at [681, 82] on div at bounding box center [438, 198] width 877 height 397
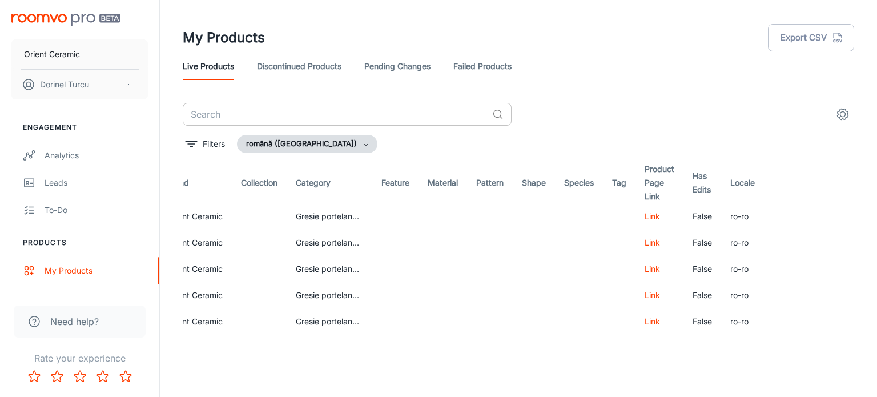
click at [316, 119] on input "text" at bounding box center [335, 114] width 305 height 23
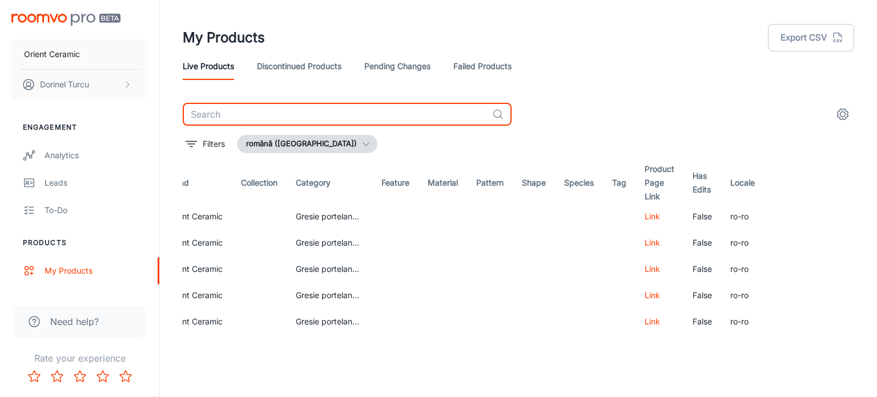
paste input "GRESIE PLUTONIC EARTH GRANDE"
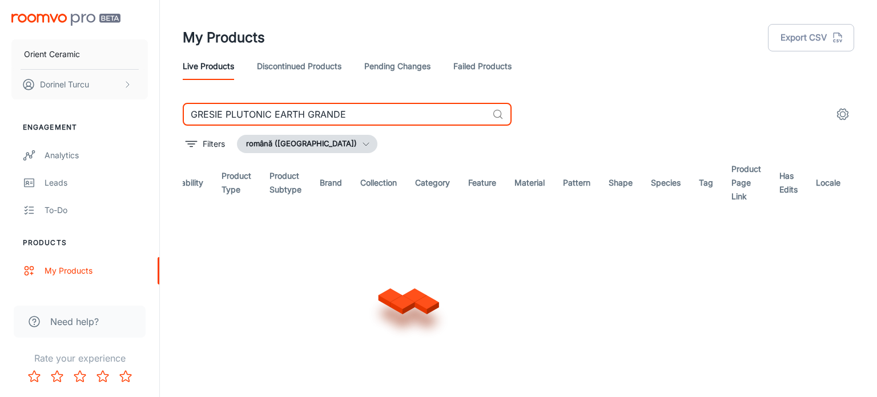
scroll to position [0, 222]
type input "GRESIE PLUTONIC EARTH GRANDE"
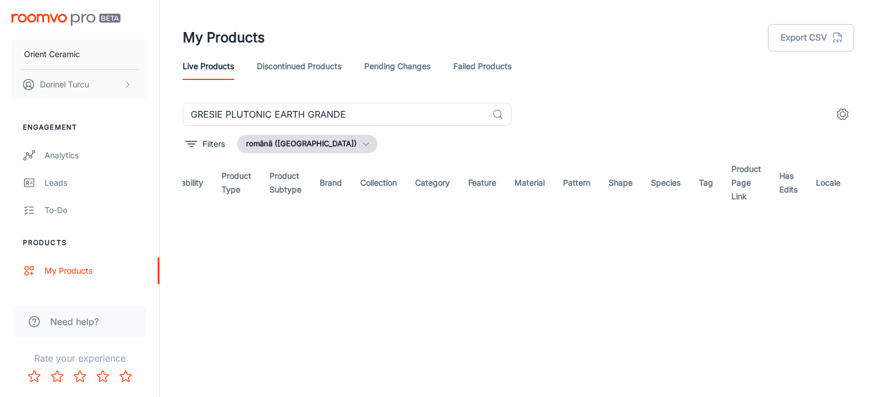
click at [322, 342] on div "My Products Export CSV Live Products Discontinued Products Pending Changes Fail…" at bounding box center [518, 194] width 717 height 388
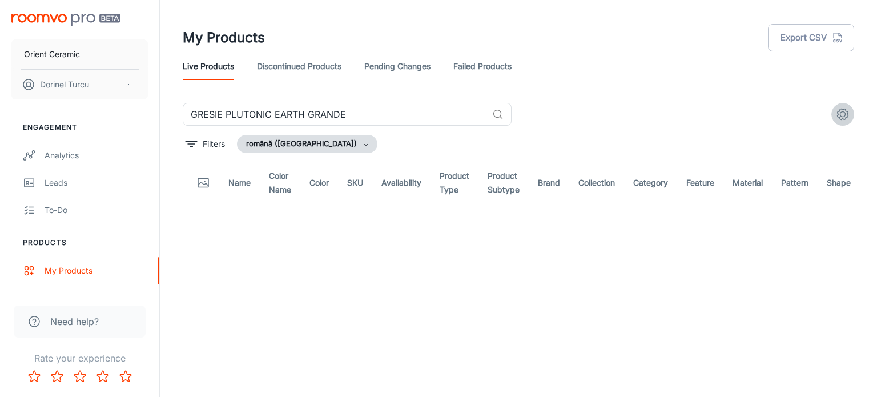
click at [844, 116] on icon "settings" at bounding box center [843, 114] width 14 height 14
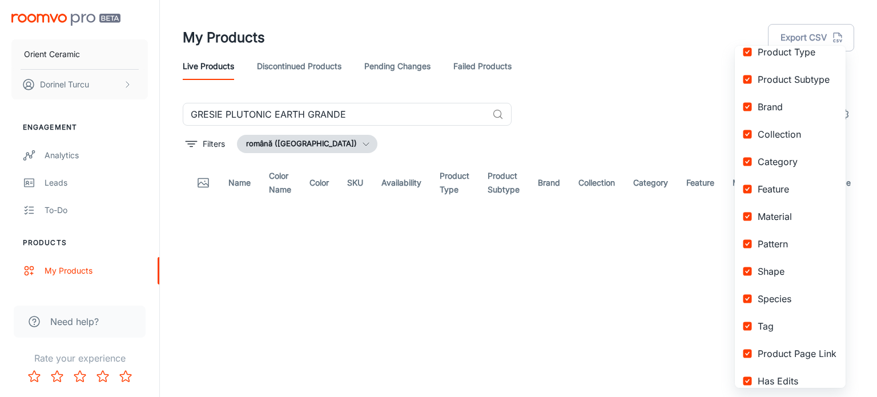
scroll to position [233, 0]
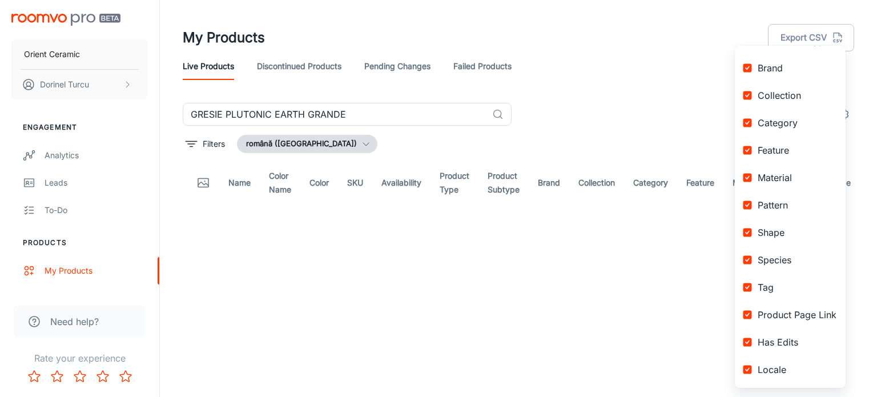
click at [652, 77] on div at bounding box center [438, 198] width 877 height 397
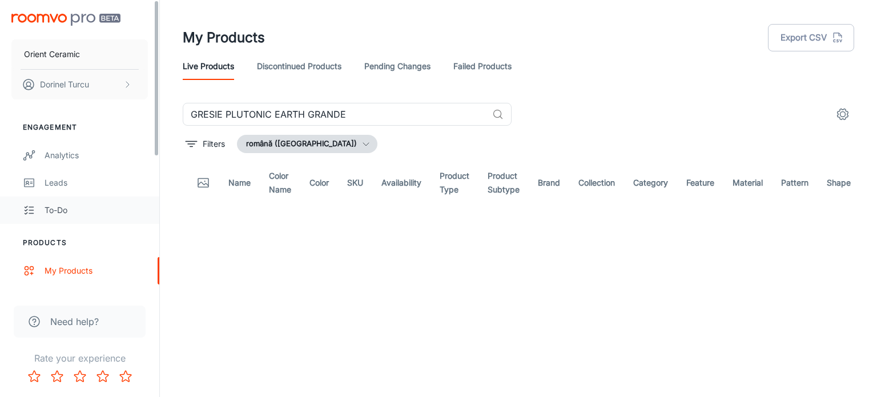
scroll to position [171, 0]
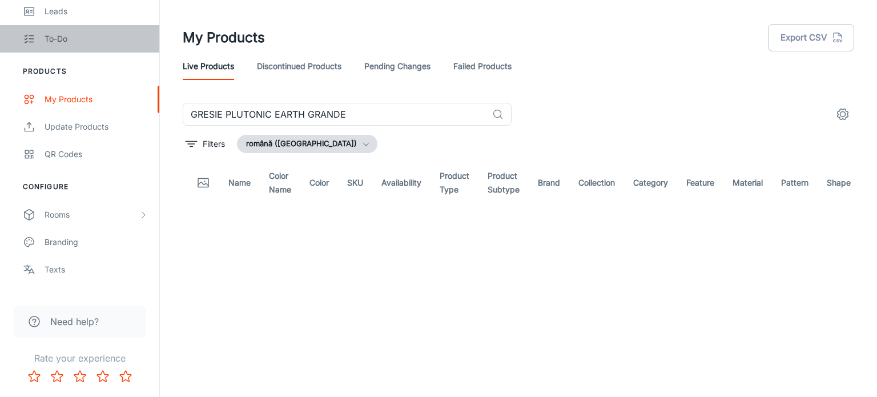
click at [76, 47] on link "To-do" at bounding box center [79, 38] width 159 height 27
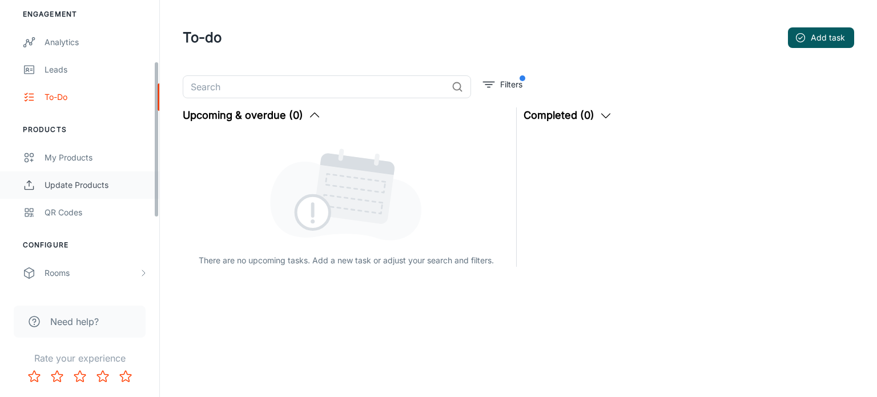
scroll to position [114, 0]
click at [115, 266] on div "Rooms" at bounding box center [92, 272] width 94 height 13
